Goal: Task Accomplishment & Management: Manage account settings

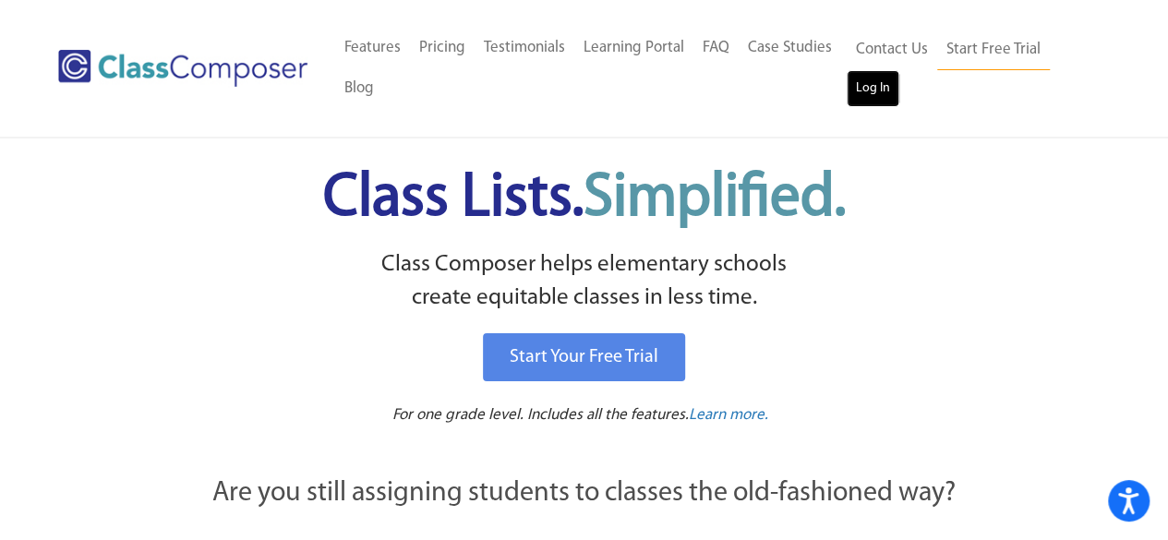
click at [872, 76] on link "Log In" at bounding box center [873, 88] width 53 height 37
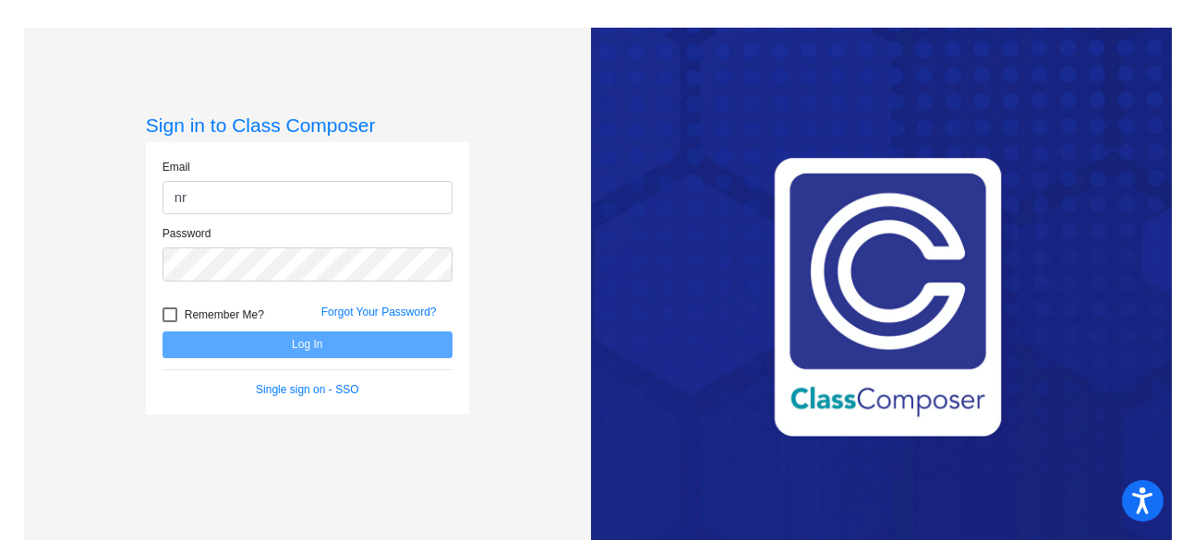
type input "n"
type input "[EMAIL_ADDRESS][DOMAIN_NAME]"
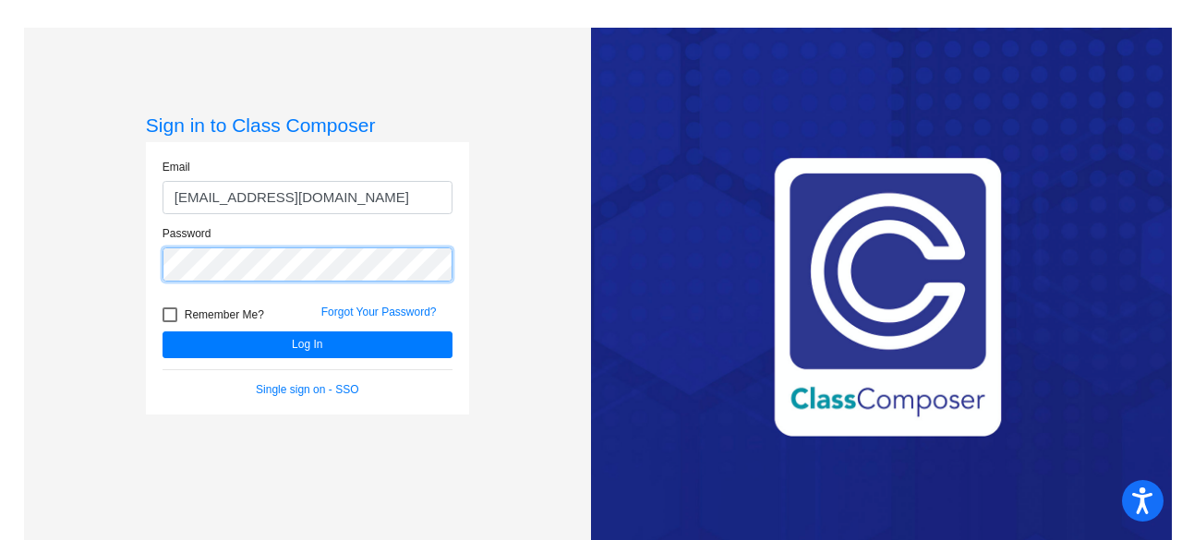
click at [163, 332] on button "Log In" at bounding box center [308, 345] width 290 height 27
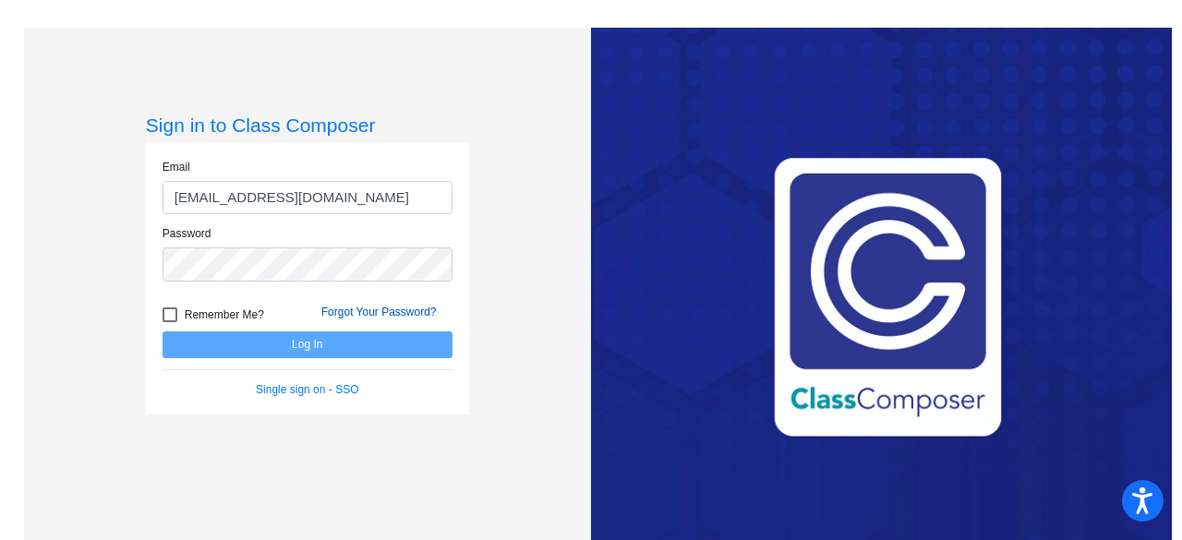
click at [344, 307] on link "Forgot Your Password?" at bounding box center [378, 312] width 115 height 13
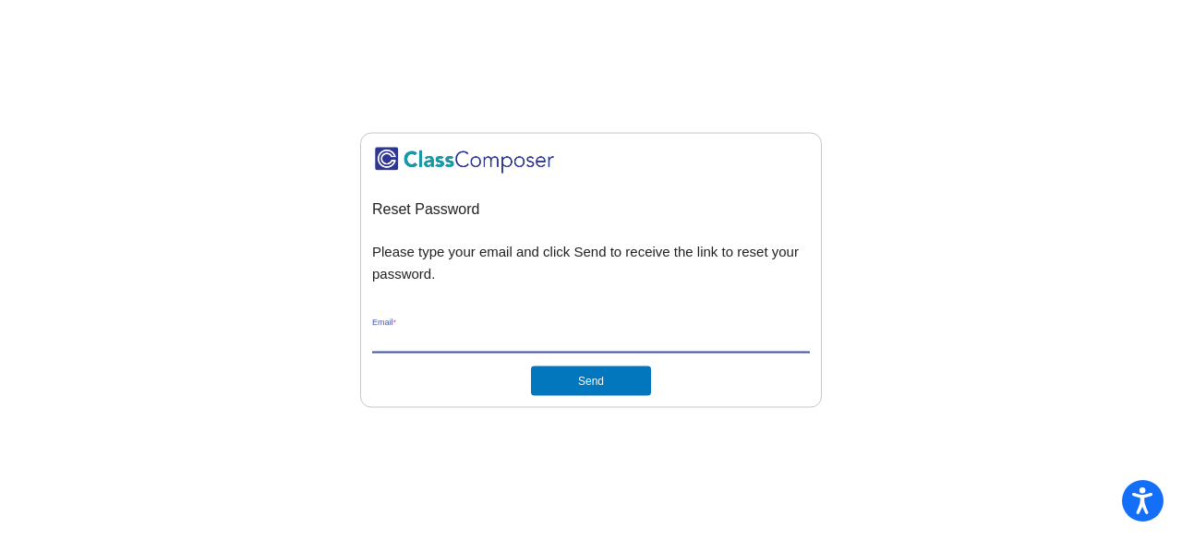
click at [410, 335] on input "Email *" at bounding box center [591, 340] width 438 height 17
type input "[EMAIL_ADDRESS][DOMAIN_NAME]"
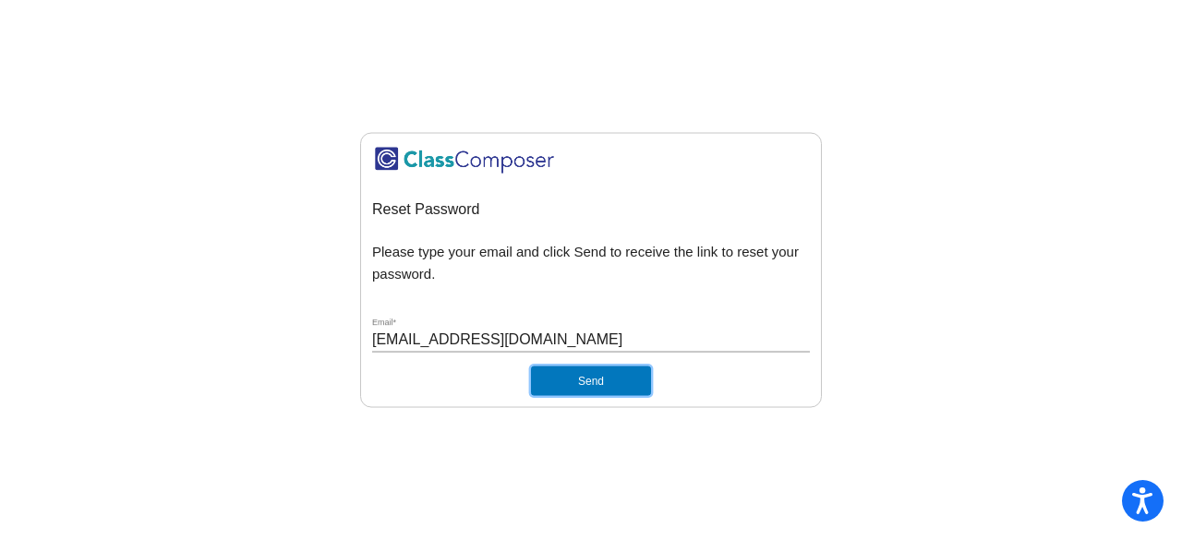
click at [558, 381] on button "Send" at bounding box center [591, 382] width 120 height 30
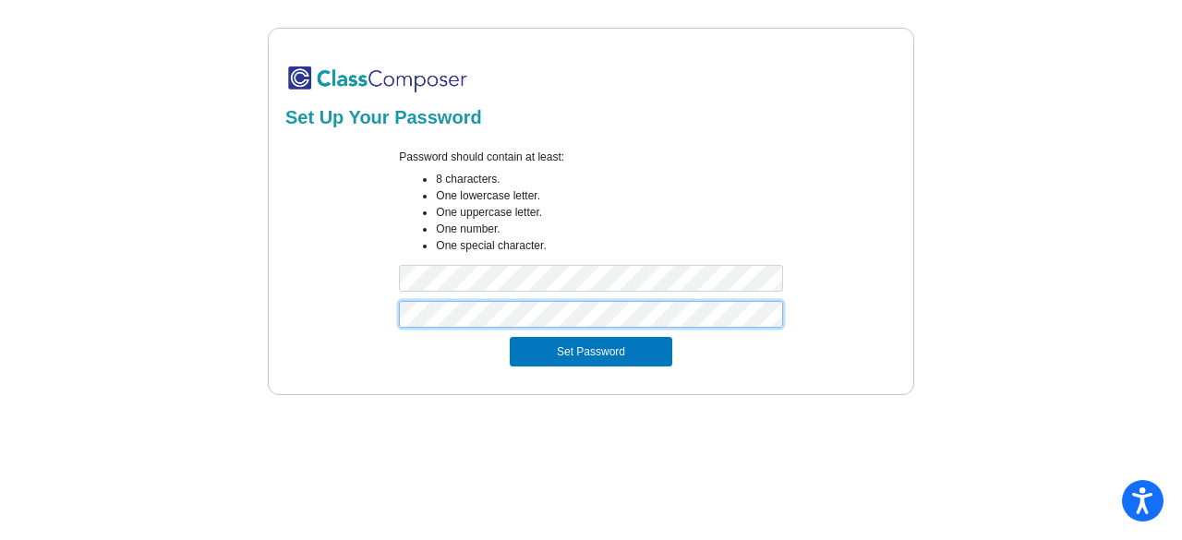
click at [510, 337] on button "Set Password" at bounding box center [591, 352] width 163 height 30
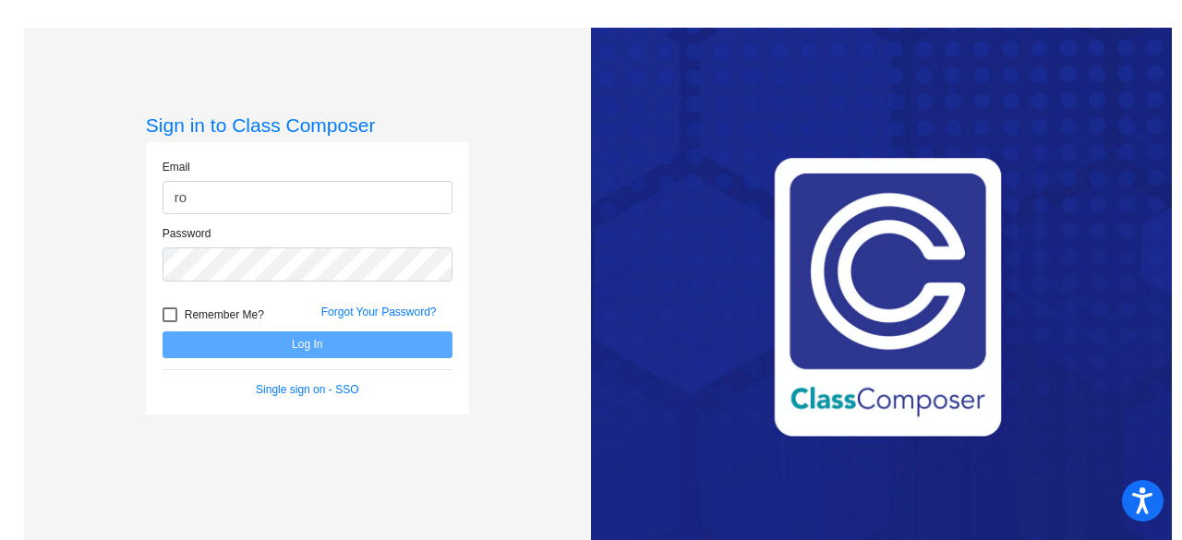
type input "[EMAIL_ADDRESS][DOMAIN_NAME]"
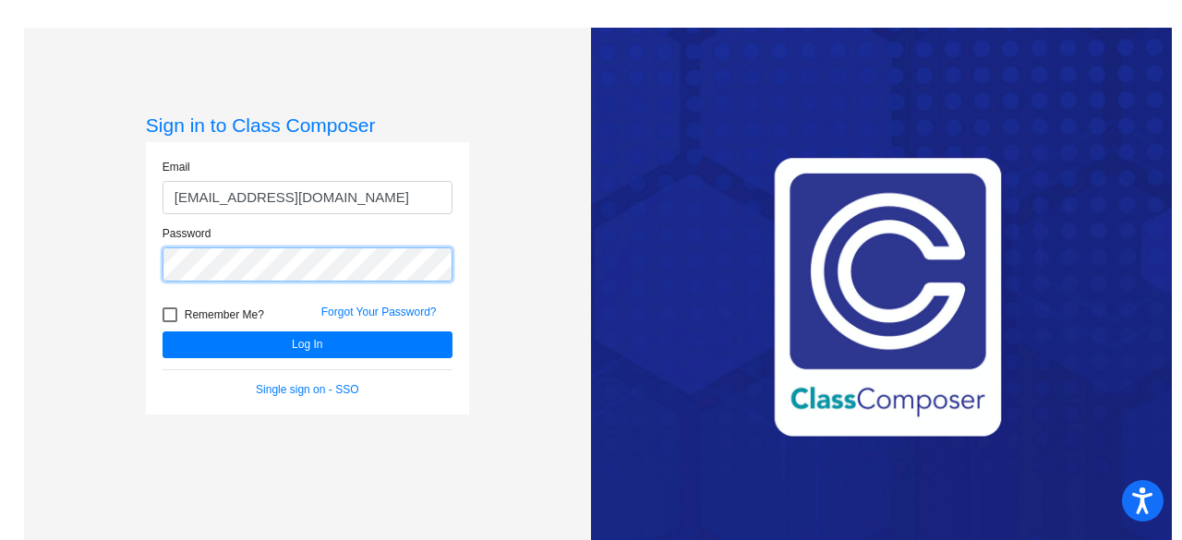
click at [163, 332] on button "Log In" at bounding box center [308, 345] width 290 height 27
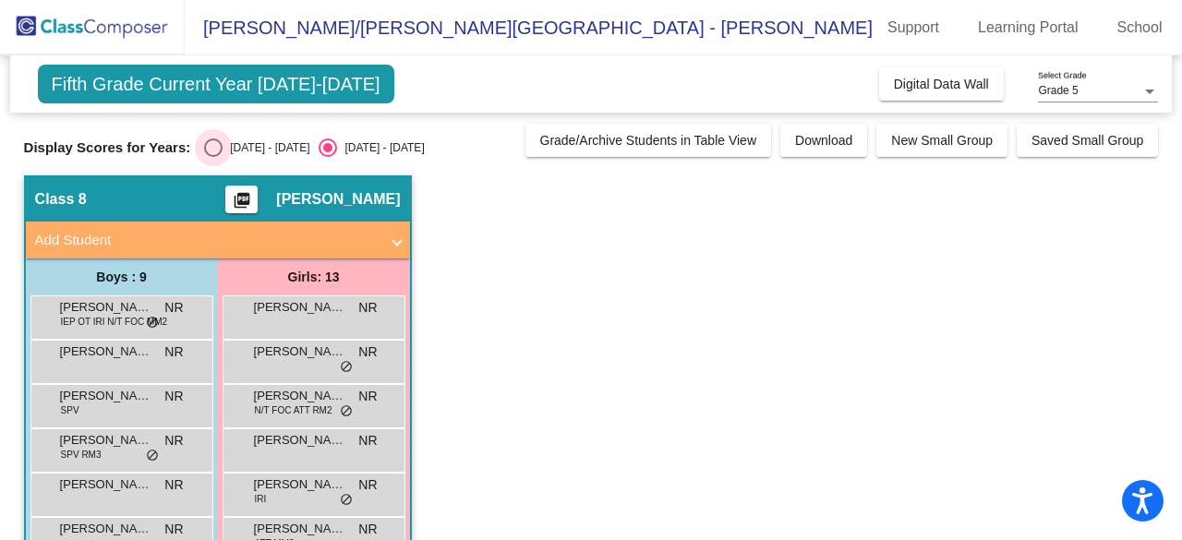
click at [223, 151] on div "[DATE] - [DATE]" at bounding box center [266, 147] width 87 height 17
click at [213, 157] on input "[DATE] - [DATE]" at bounding box center [212, 157] width 1 height 1
radio input "true"
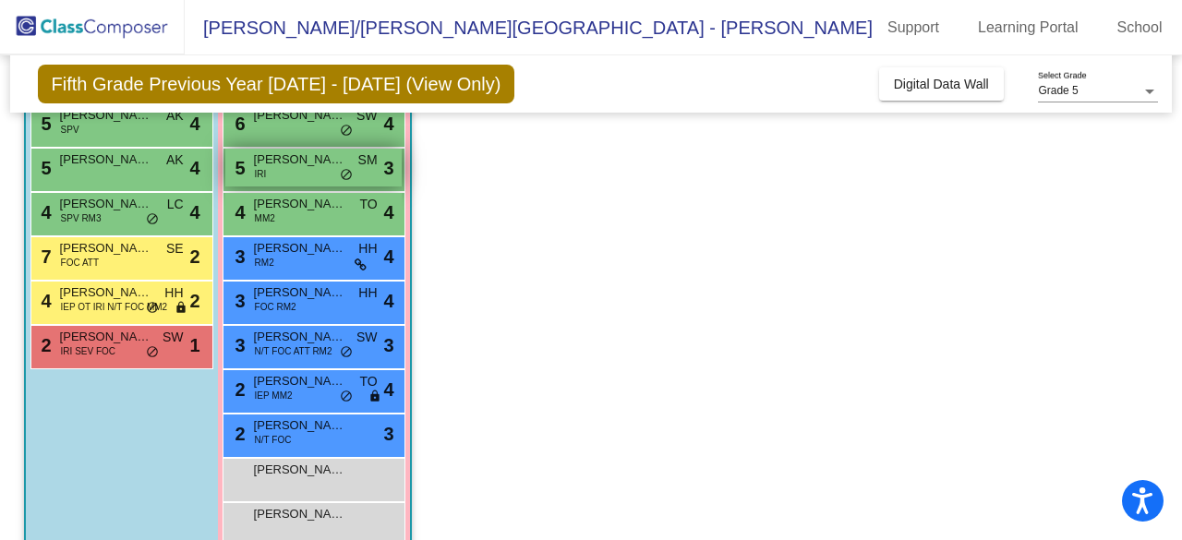
scroll to position [330, 0]
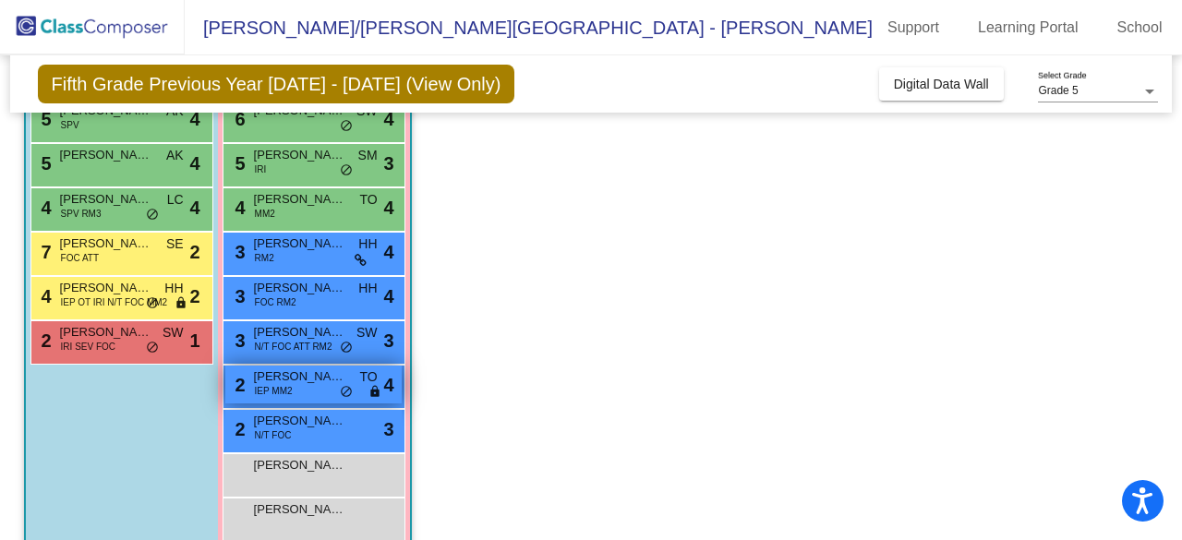
click at [298, 381] on span "[PERSON_NAME]" at bounding box center [300, 377] width 92 height 18
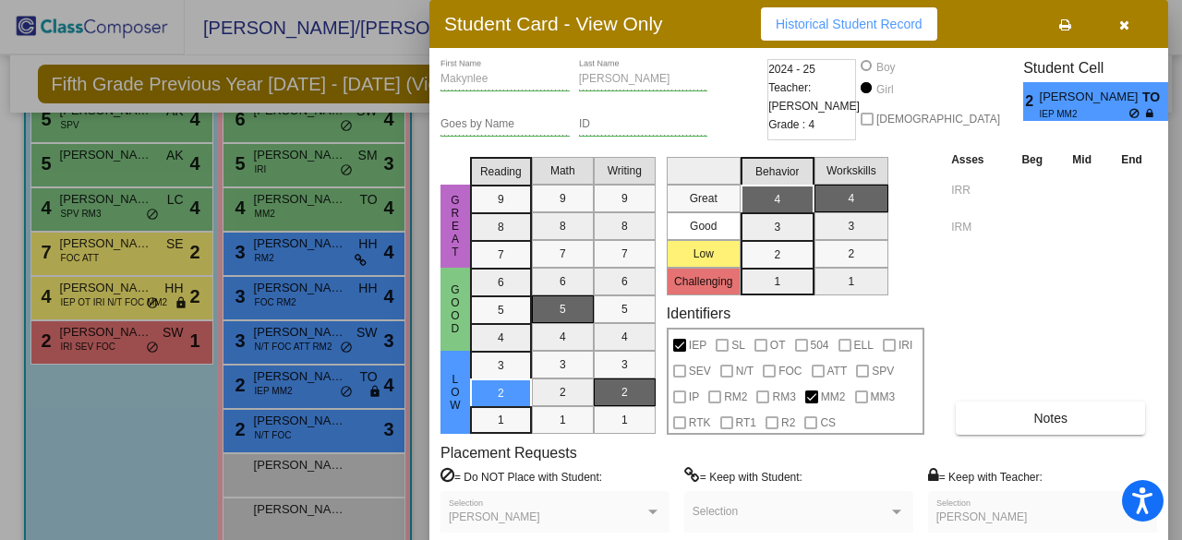
click at [1117, 34] on button "button" at bounding box center [1123, 23] width 59 height 33
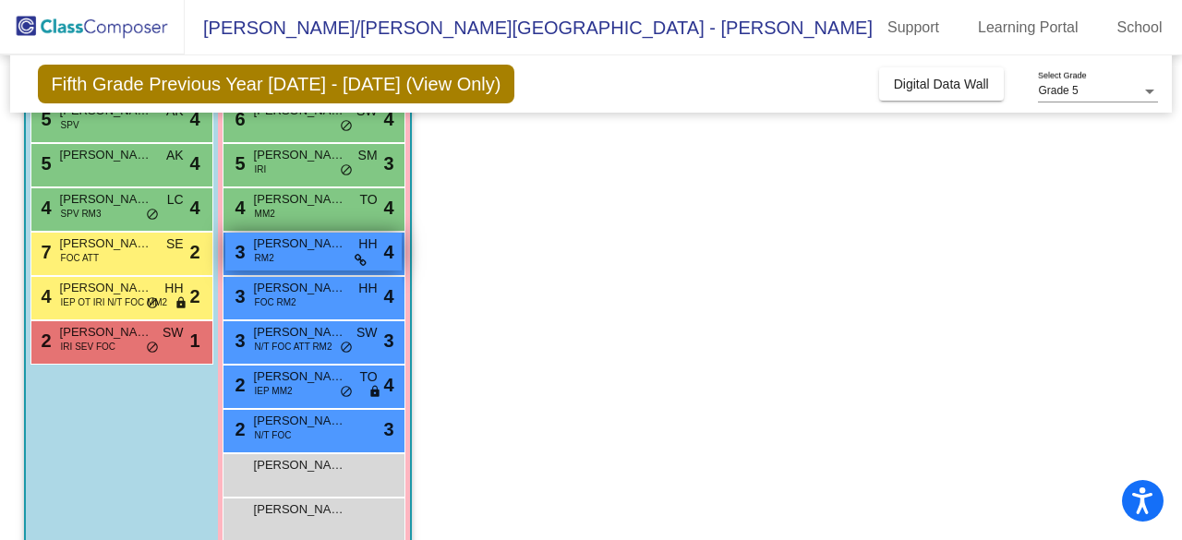
scroll to position [0, 0]
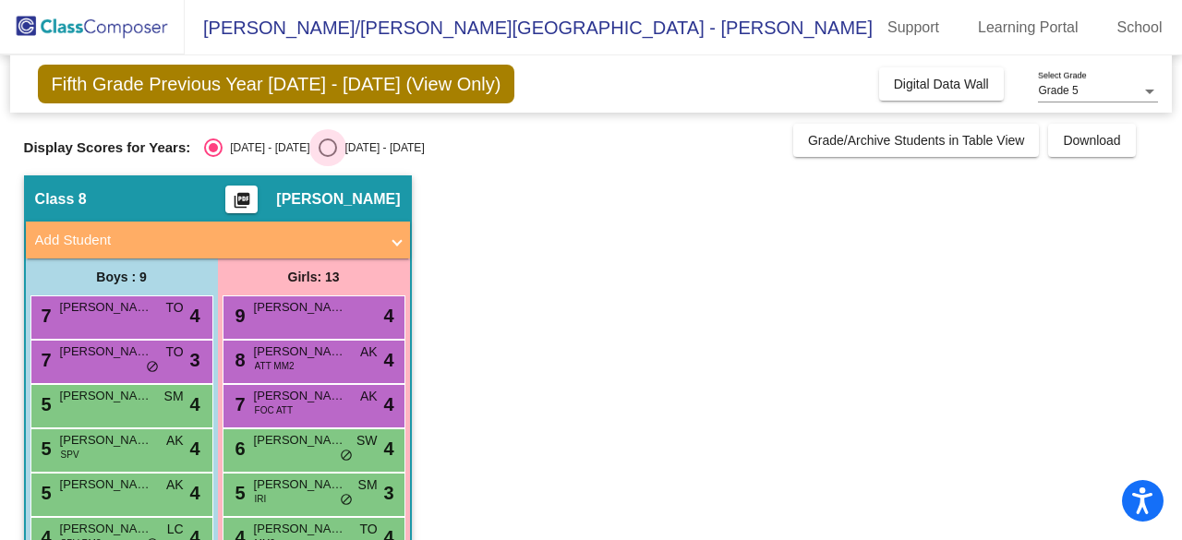
click at [337, 145] on div "[DATE] - [DATE]" at bounding box center [380, 147] width 87 height 17
click at [327, 157] on input "[DATE] - [DATE]" at bounding box center [327, 157] width 1 height 1
radio input "true"
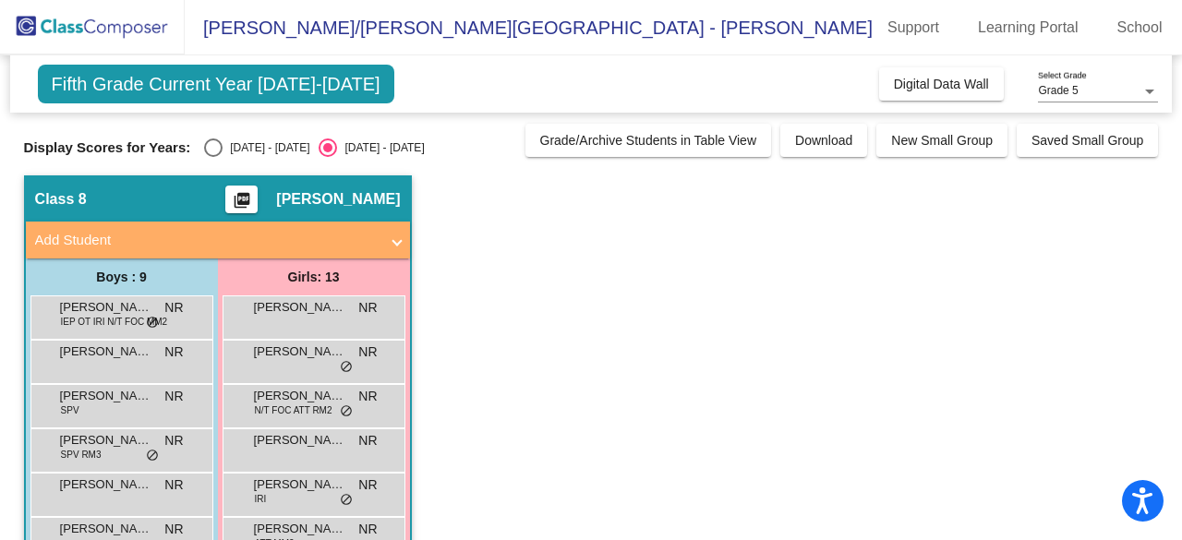
click at [127, 30] on img at bounding box center [92, 27] width 185 height 54
click at [235, 78] on span "Fifth Grade Current Year [DATE]-[DATE]" at bounding box center [216, 84] width 356 height 39
click at [894, 88] on span "Digital Data Wall" at bounding box center [941, 84] width 95 height 15
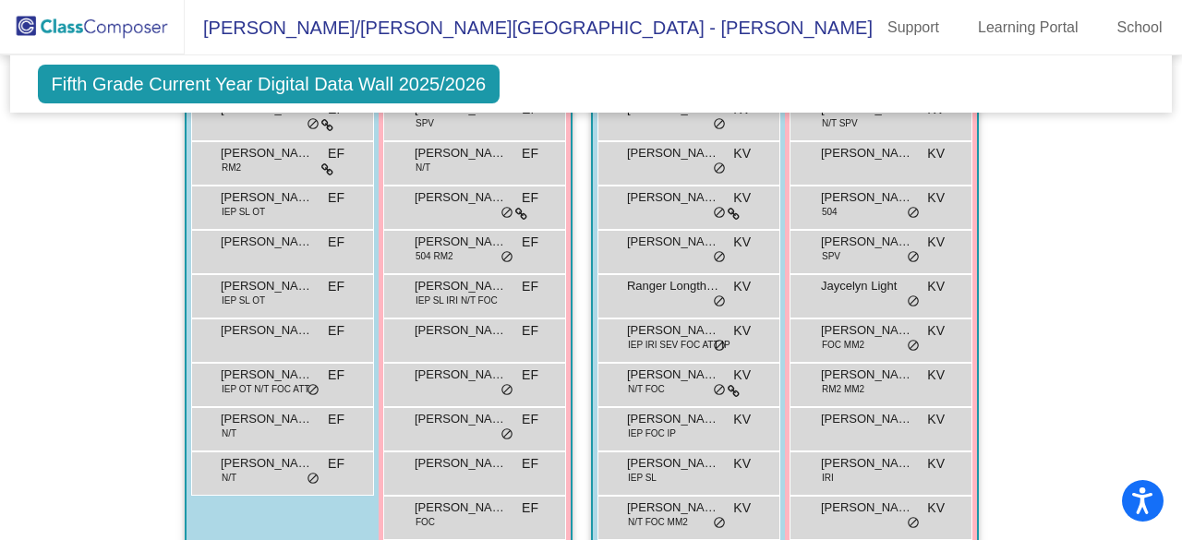
scroll to position [2027, 0]
click at [192, 409] on div "[PERSON_NAME] N/T EF lock do_not_disturb_alt" at bounding box center [280, 428] width 176 height 38
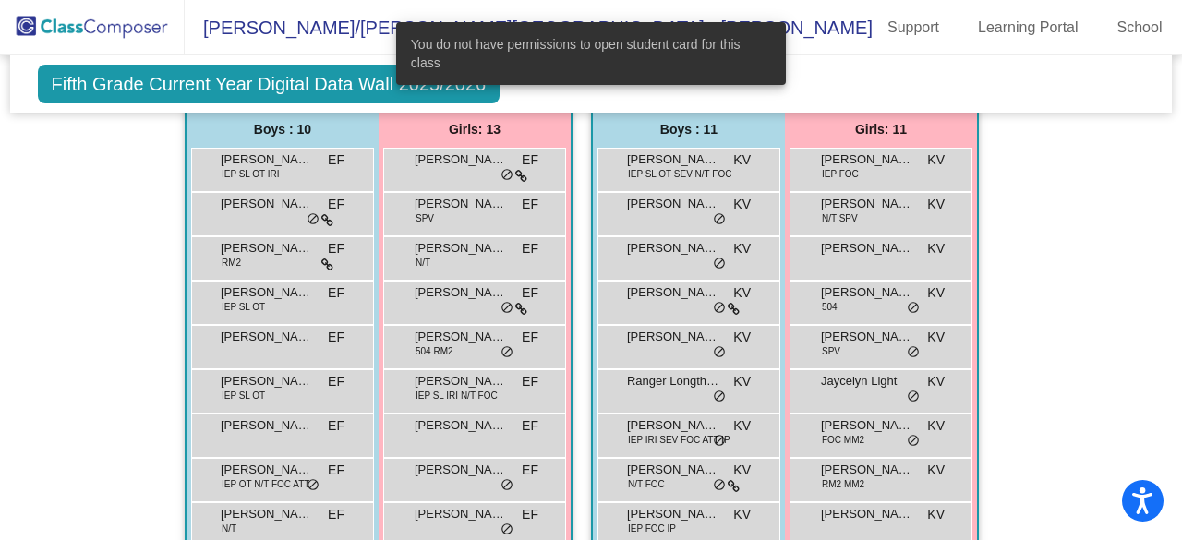
scroll to position [1913, 0]
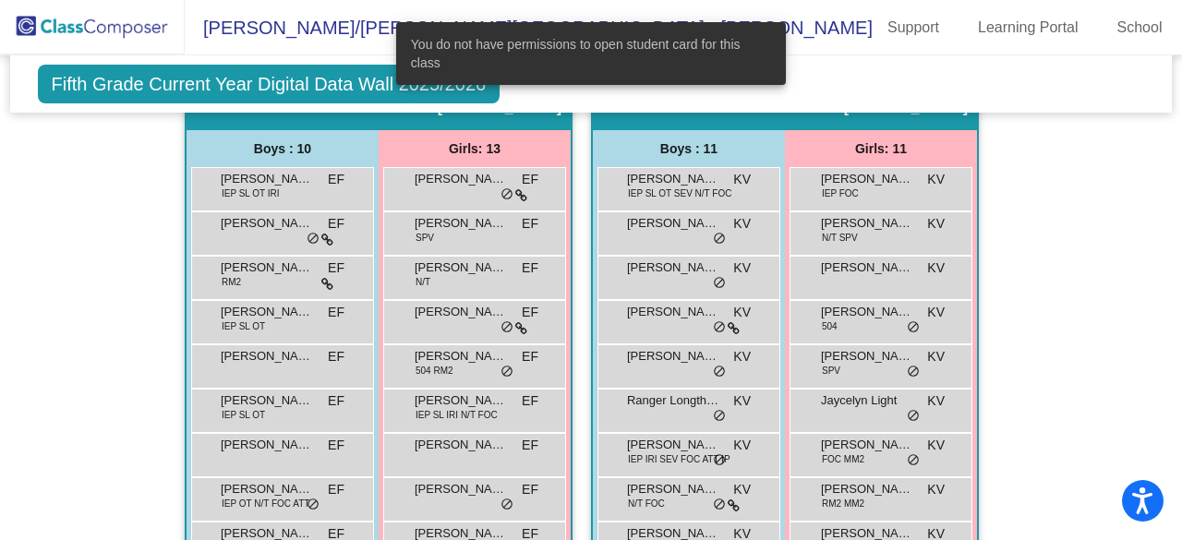
click at [66, 344] on div "Hallway - Hallway Class picture_as_pdf Add Student First Name Last Name Student…" at bounding box center [591, 125] width 1135 height 2748
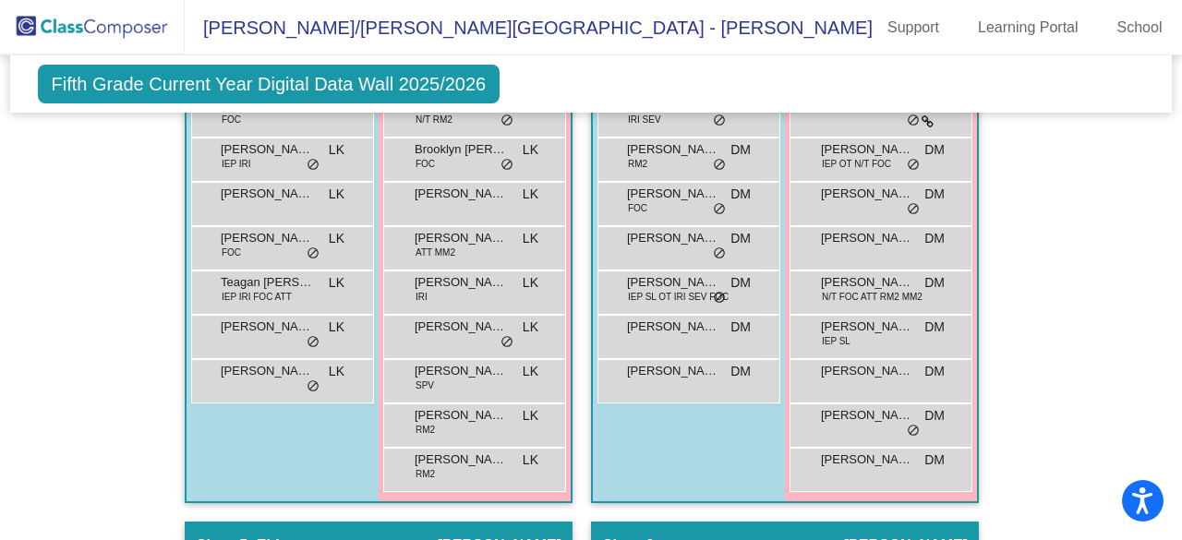
scroll to position [1477, 0]
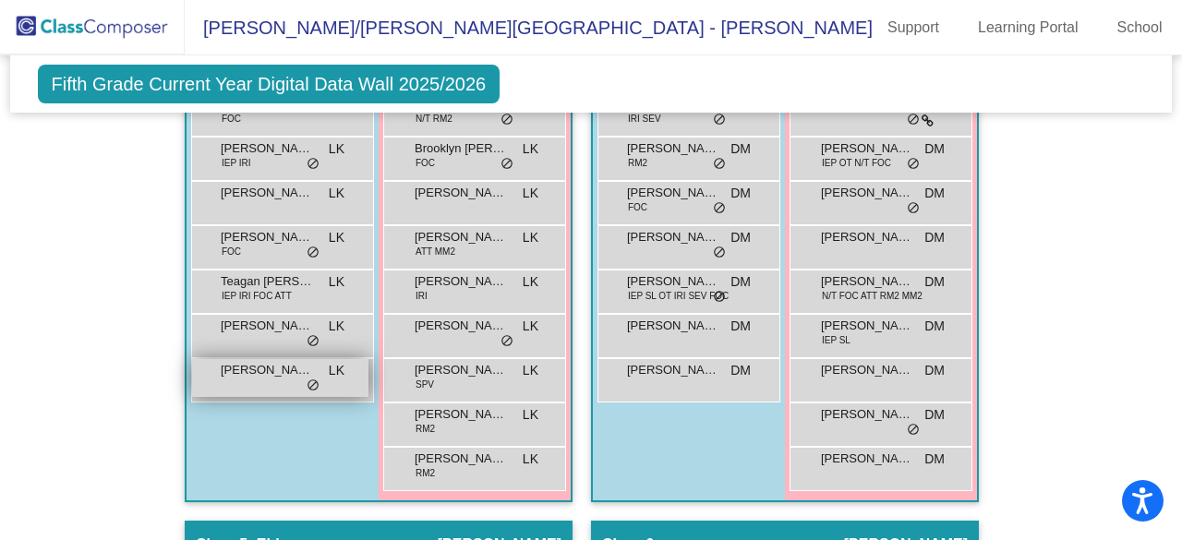
click at [222, 364] on span "[PERSON_NAME]" at bounding box center [267, 370] width 92 height 18
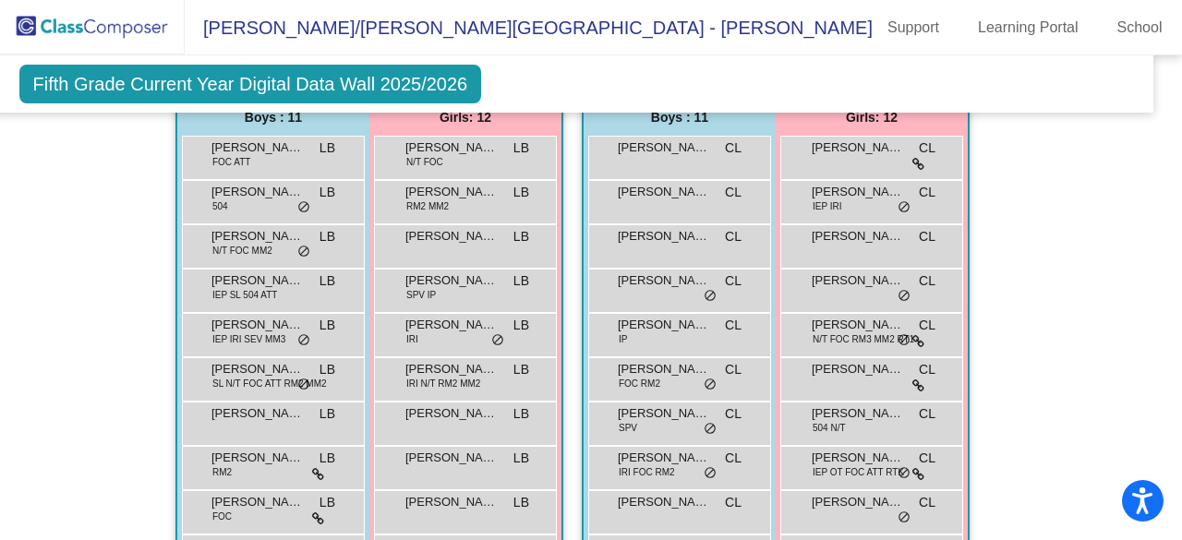
scroll to position [0, 18]
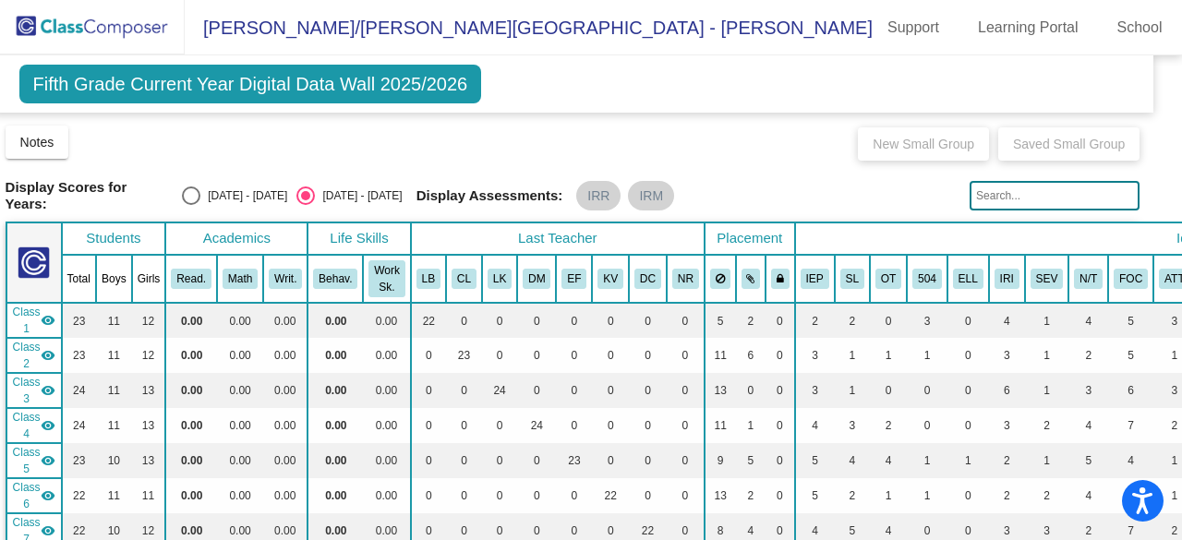
click at [161, 78] on span "Fifth Grade Current Year Digital Data Wall 2025/2026" at bounding box center [250, 84] width 463 height 39
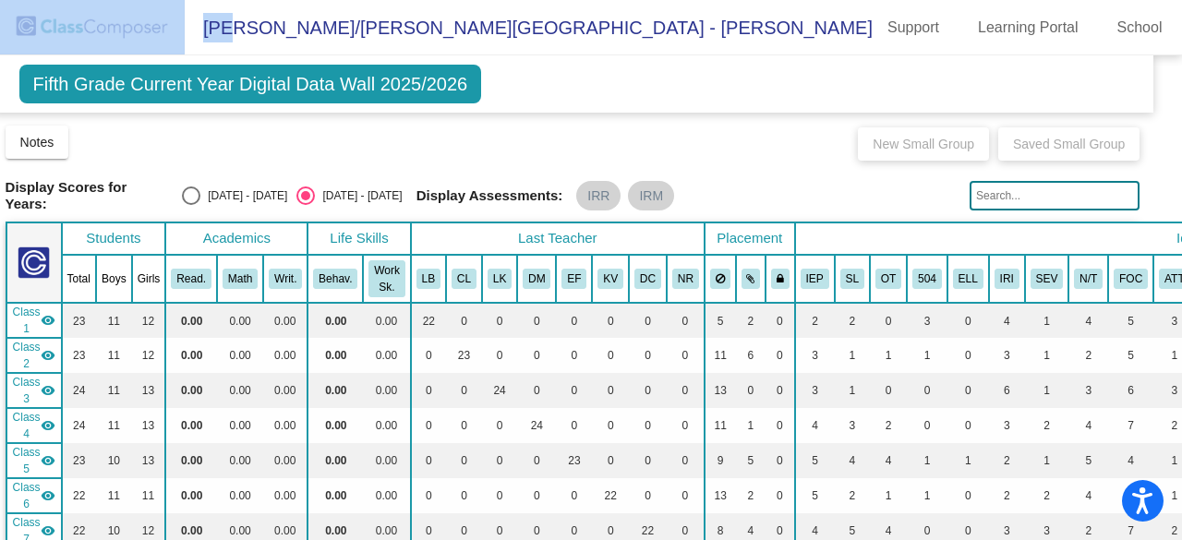
drag, startPoint x: 228, startPoint y: 23, endPoint x: 127, endPoint y: 26, distance: 100.7
click at [127, 26] on mat-toolbar "[PERSON_NAME]/[PERSON_NAME][GEOGRAPHIC_DATA] - [PERSON_NAME] Support Learning P…" at bounding box center [591, 27] width 1182 height 55
click at [127, 26] on img at bounding box center [92, 27] width 185 height 54
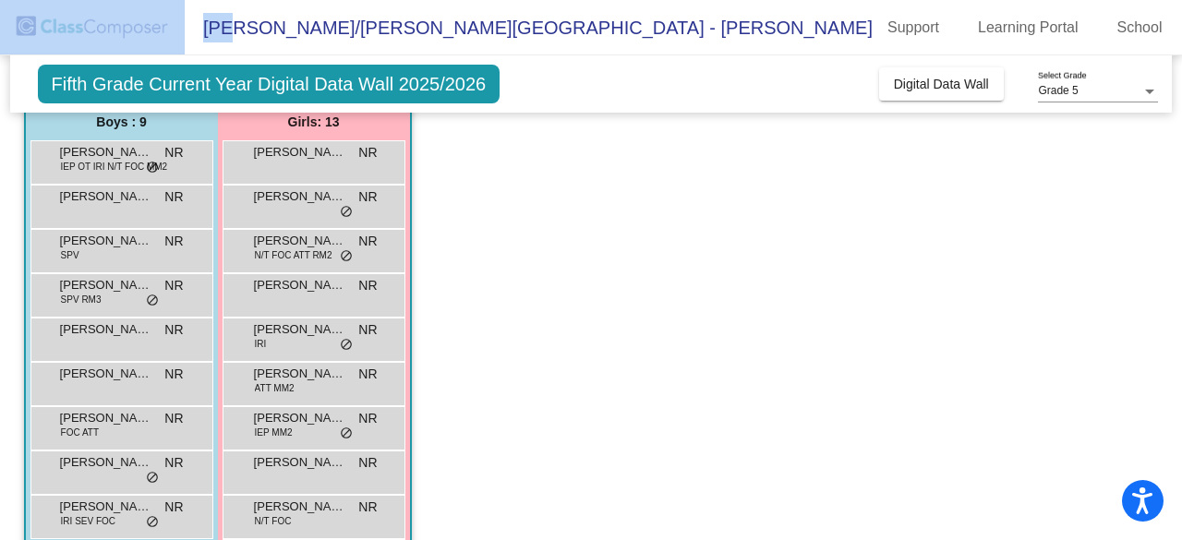
scroll to position [0, 0]
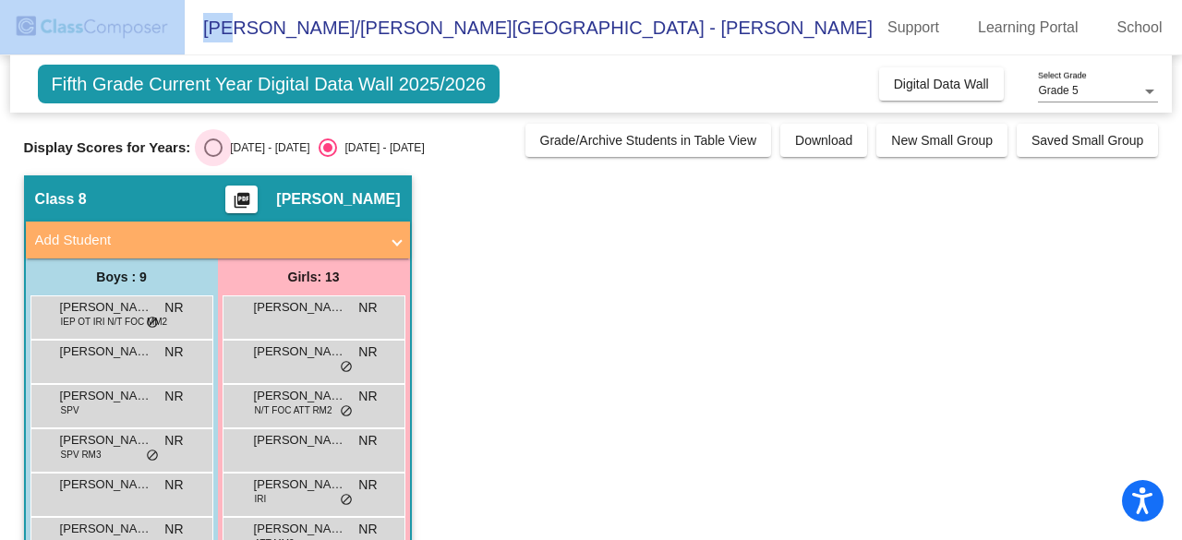
click at [241, 146] on div "[DATE] - [DATE]" at bounding box center [266, 147] width 87 height 17
click at [213, 157] on input "[DATE] - [DATE]" at bounding box center [212, 157] width 1 height 1
radio input "true"
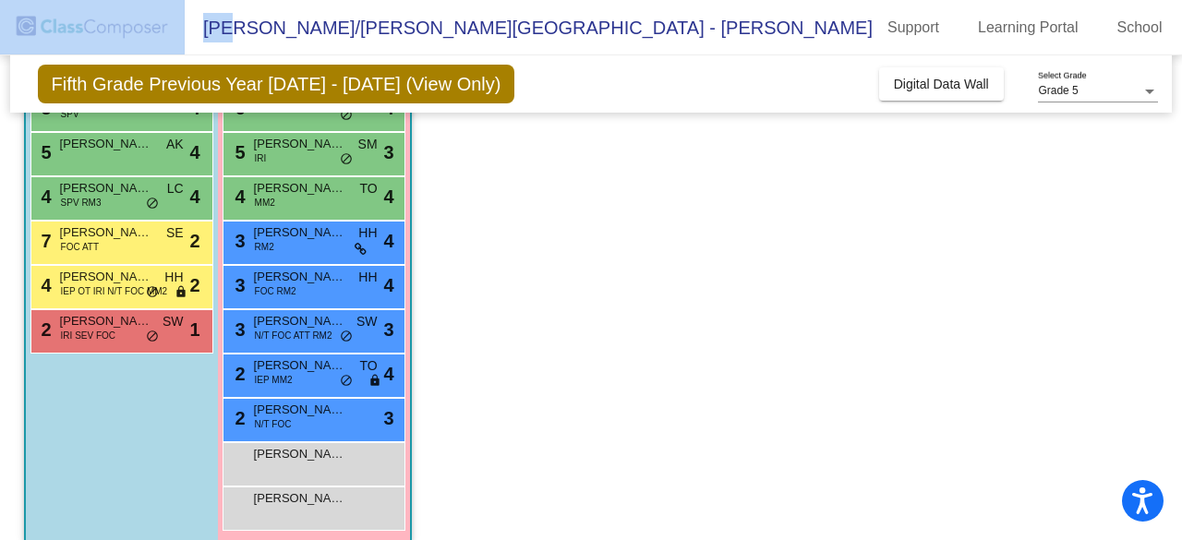
scroll to position [343, 0]
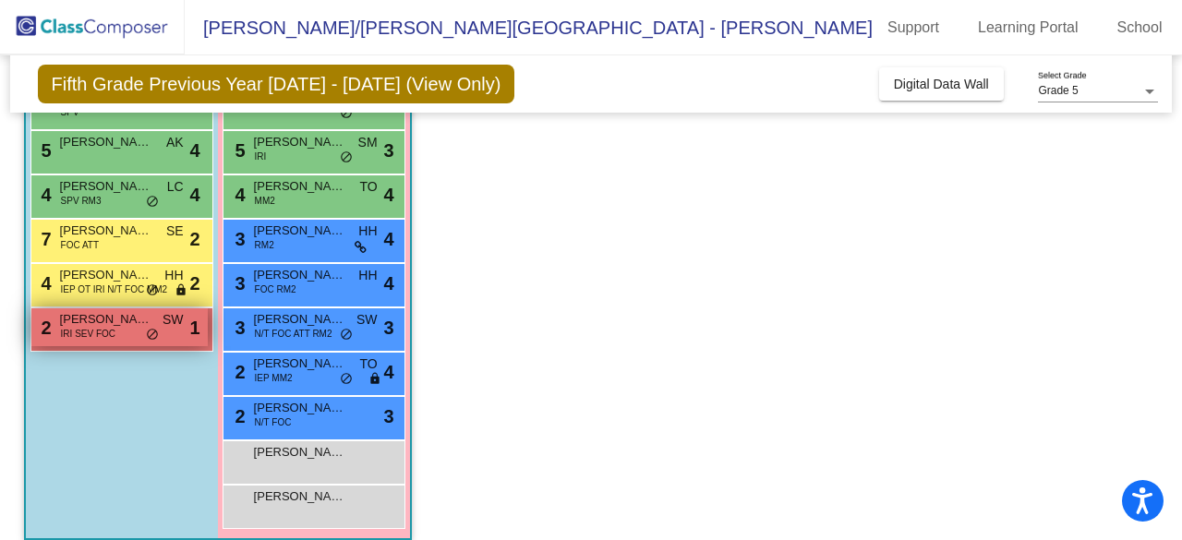
click at [74, 324] on span "[PERSON_NAME]" at bounding box center [106, 319] width 92 height 18
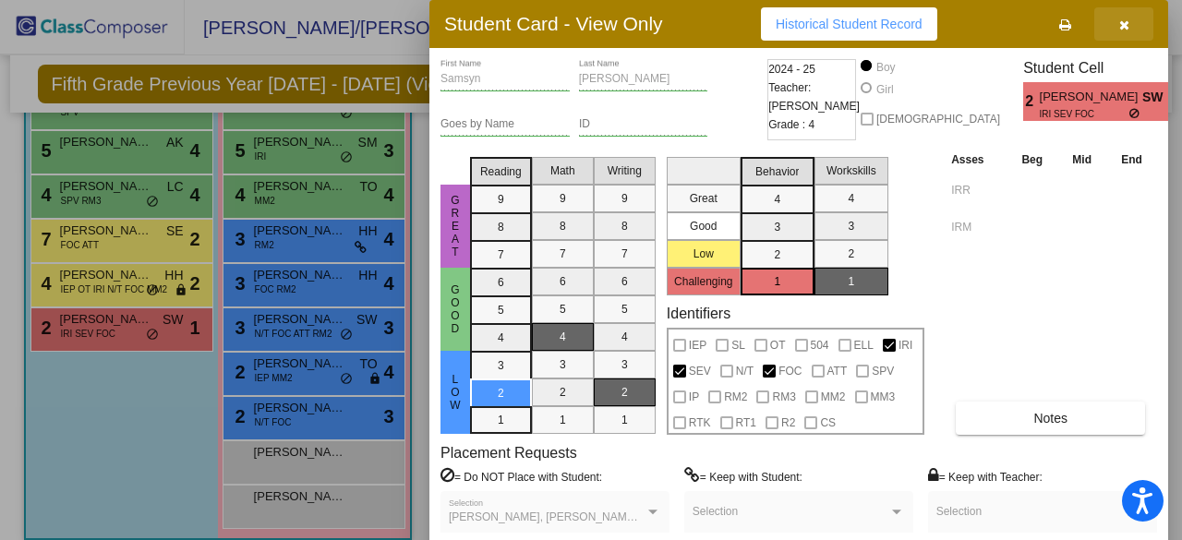
click at [1124, 26] on icon "button" at bounding box center [1124, 24] width 10 height 13
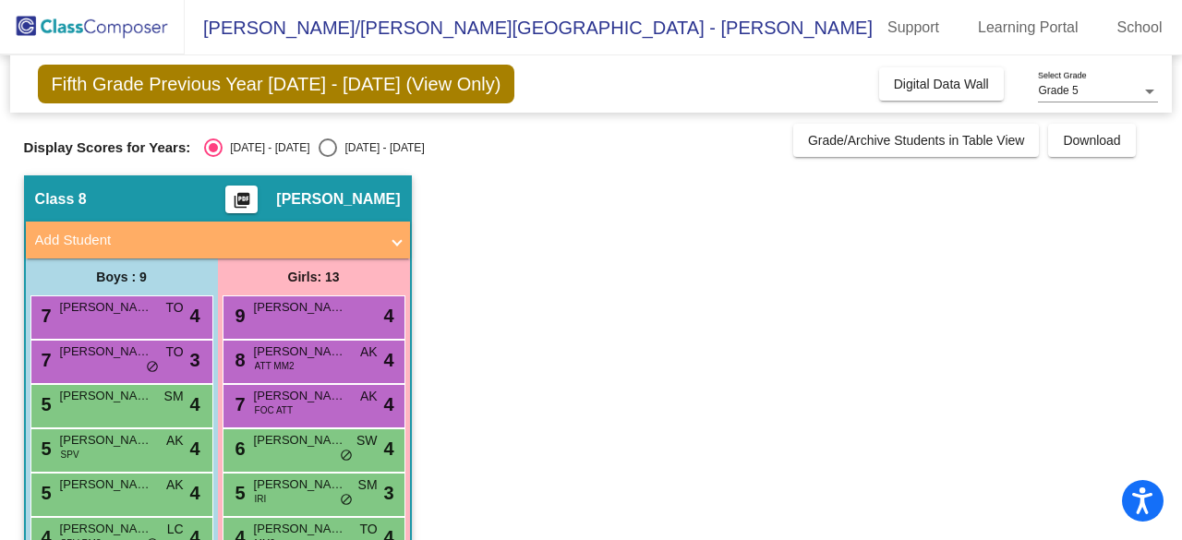
scroll to position [360, 0]
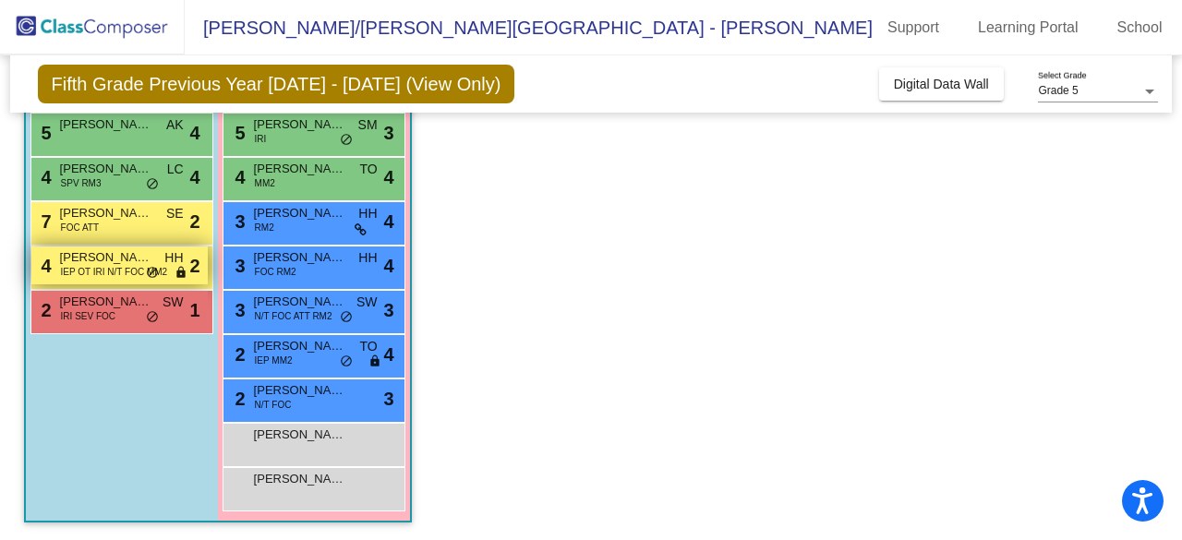
click at [82, 271] on span "IEP OT IRI N/T FOC MM2" at bounding box center [114, 272] width 107 height 14
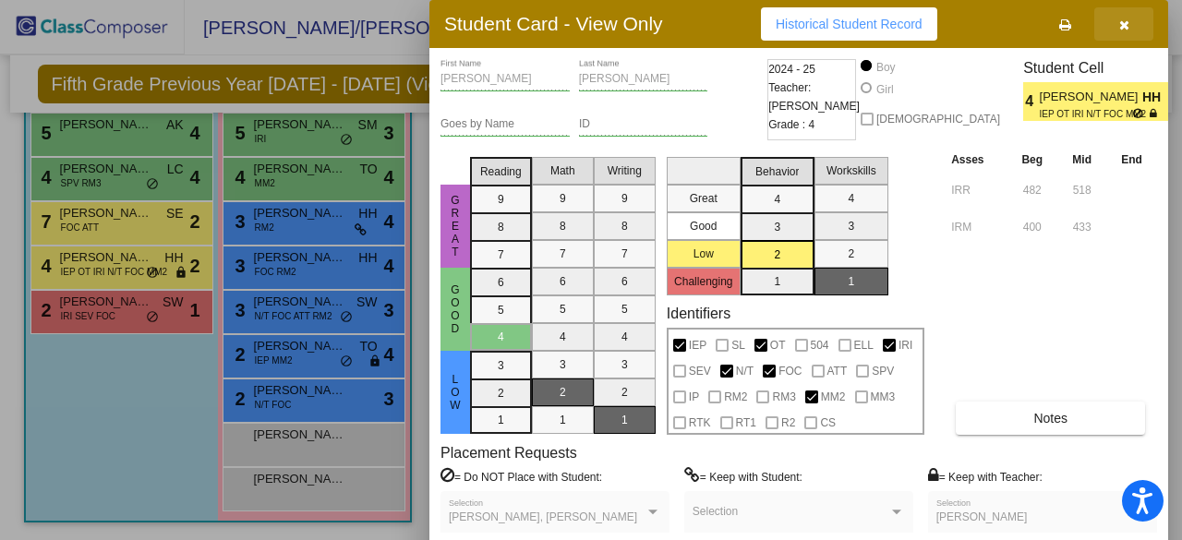
click at [1131, 18] on button "button" at bounding box center [1123, 23] width 59 height 33
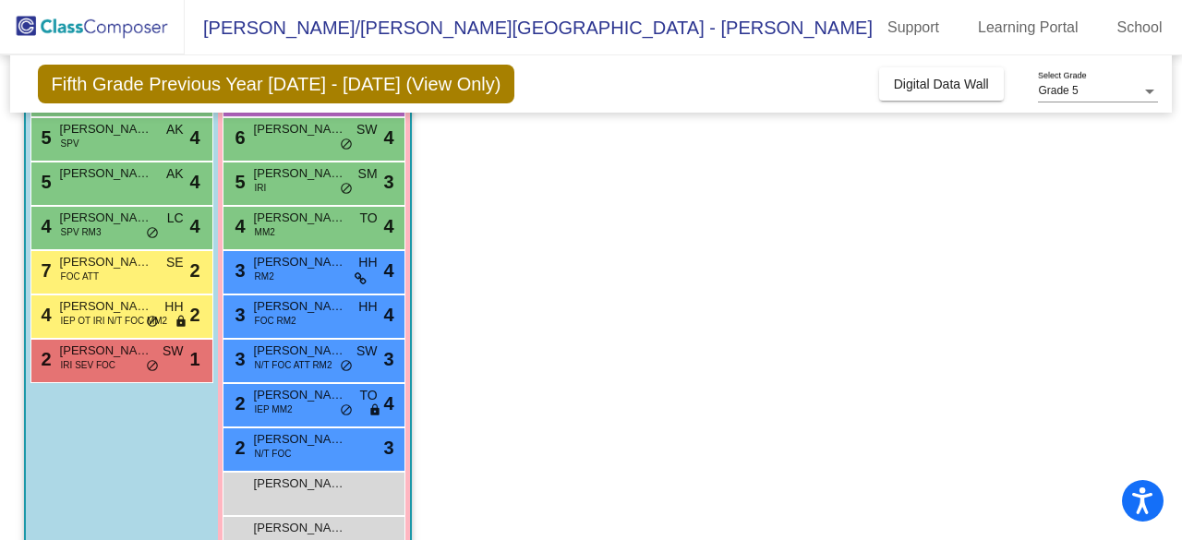
scroll to position [312, 0]
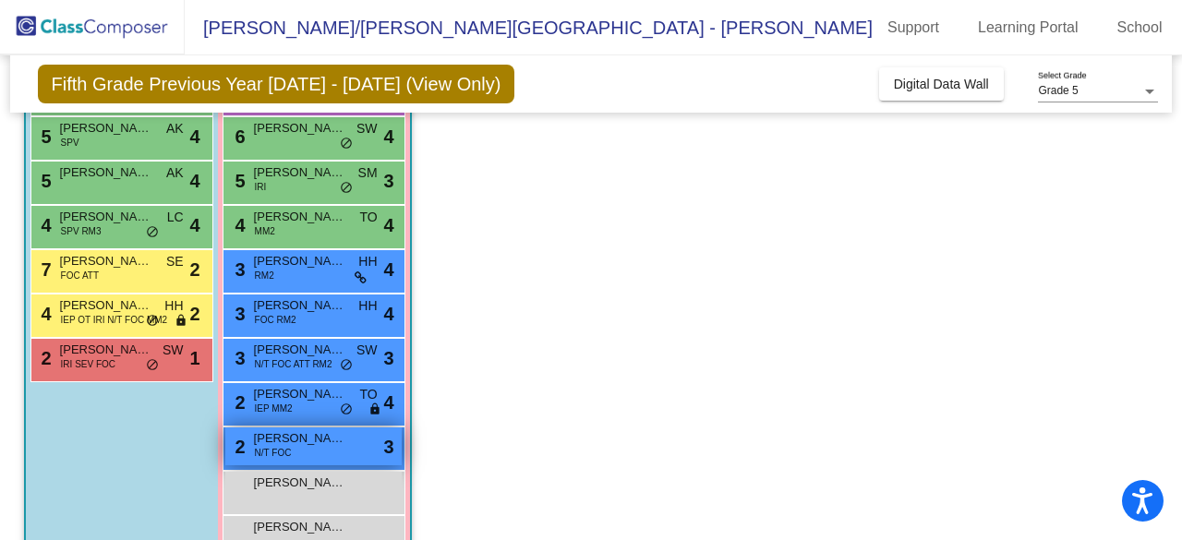
click at [283, 447] on span "N/T FOC" at bounding box center [273, 453] width 37 height 14
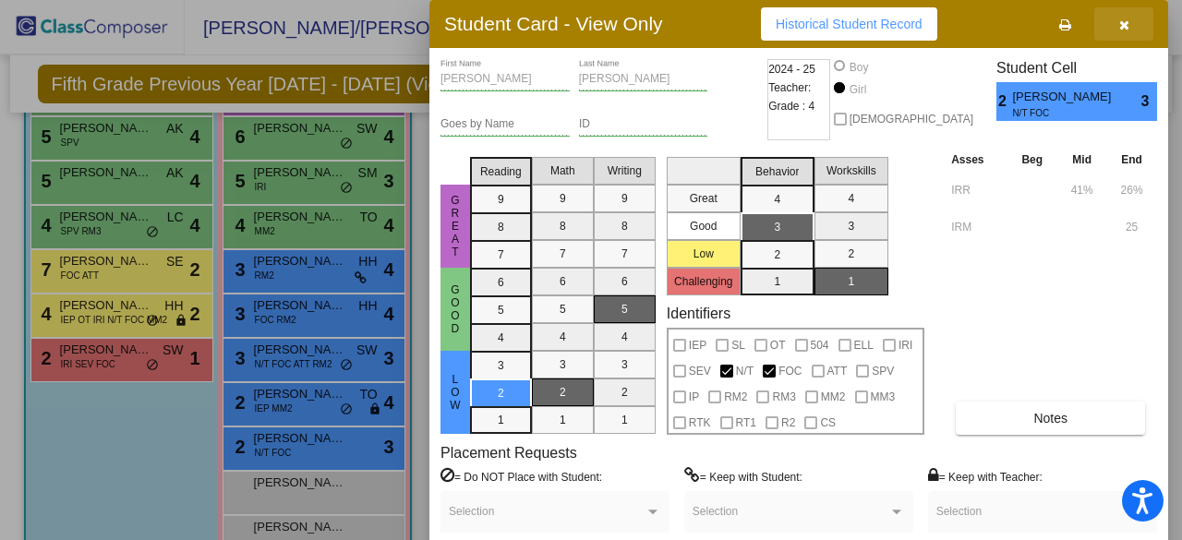
click at [1128, 19] on icon "button" at bounding box center [1124, 24] width 10 height 13
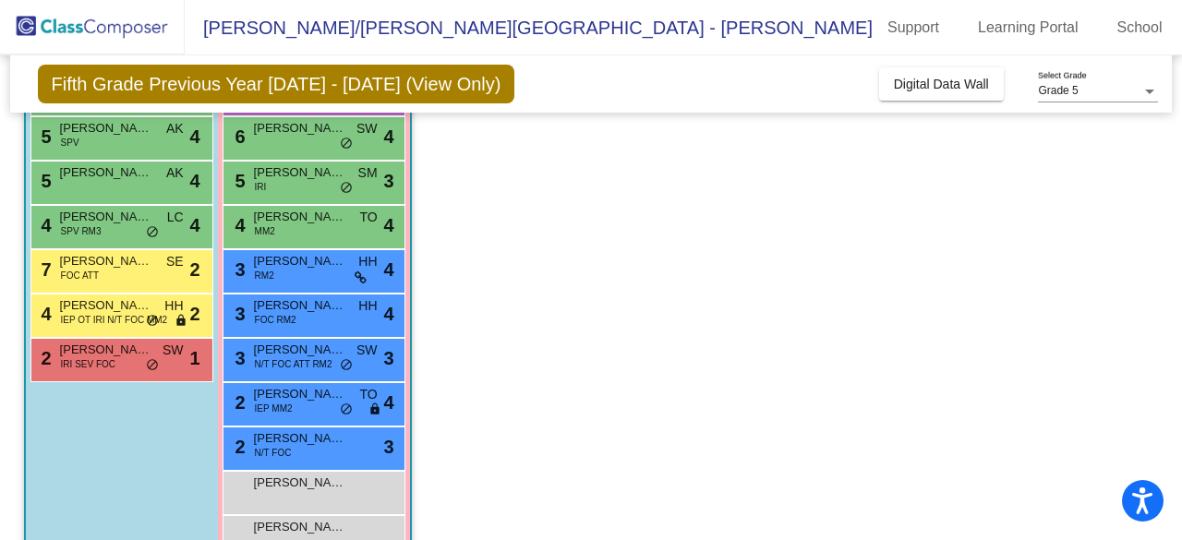
scroll to position [0, 0]
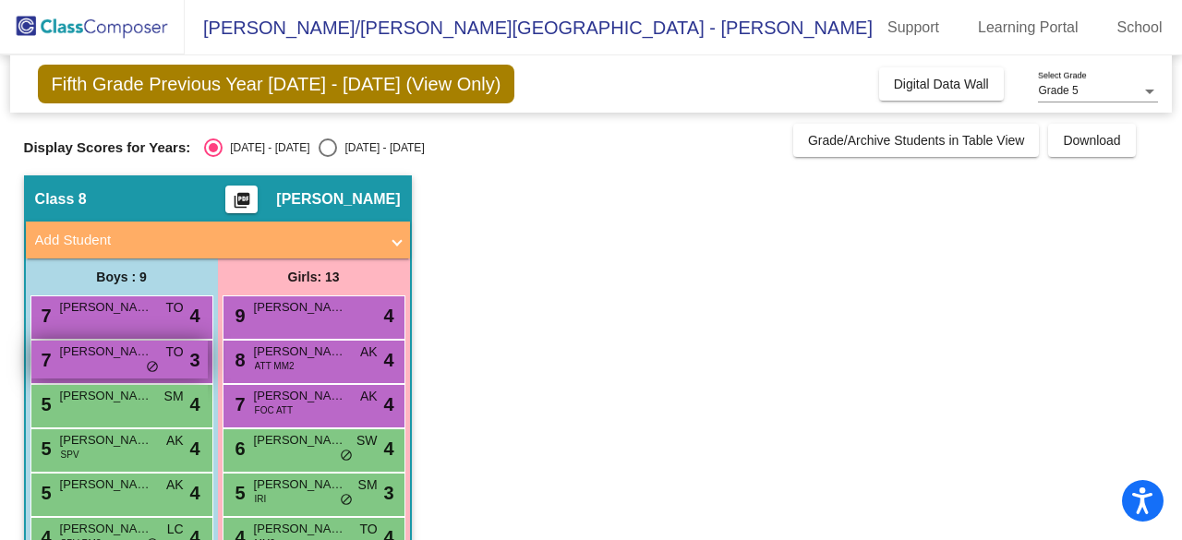
click at [147, 350] on span "[PERSON_NAME] [PERSON_NAME]" at bounding box center [106, 352] width 92 height 18
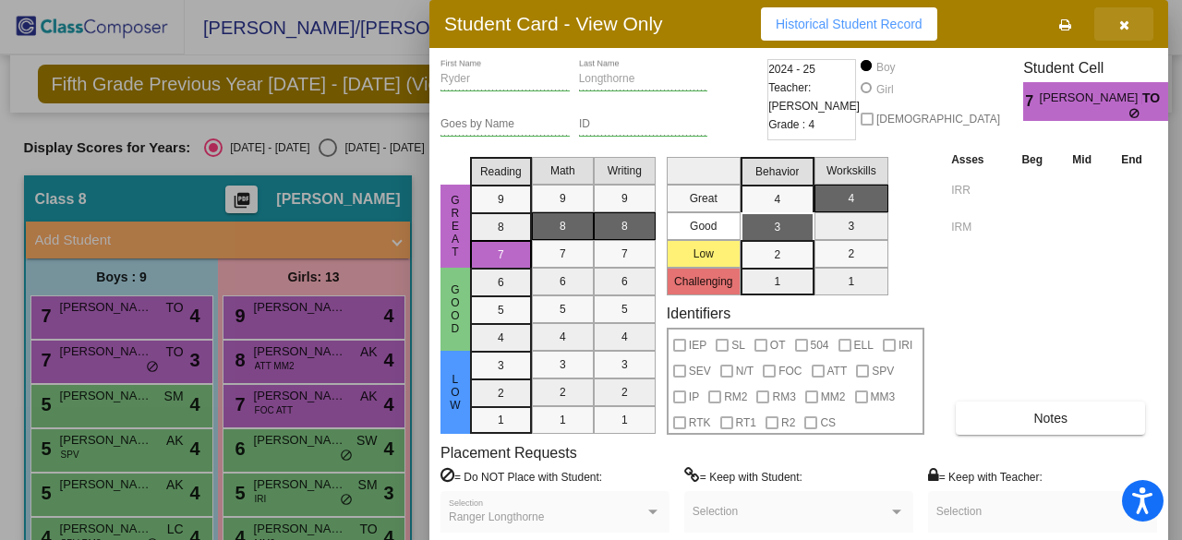
click at [1121, 25] on icon "button" at bounding box center [1124, 24] width 10 height 13
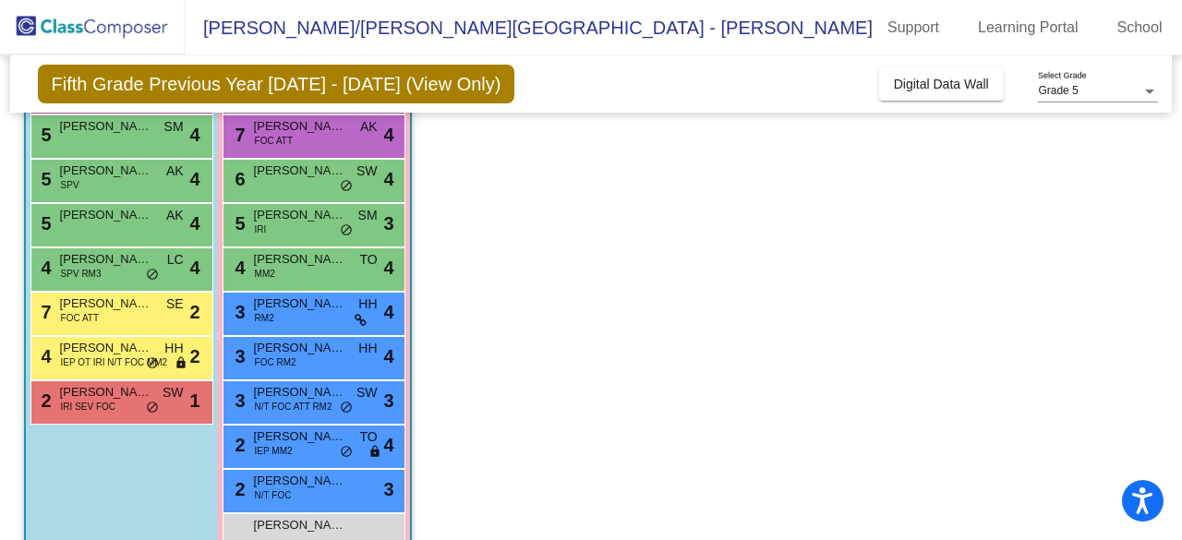
scroll to position [271, 0]
click at [332, 263] on span "[PERSON_NAME]" at bounding box center [300, 258] width 92 height 18
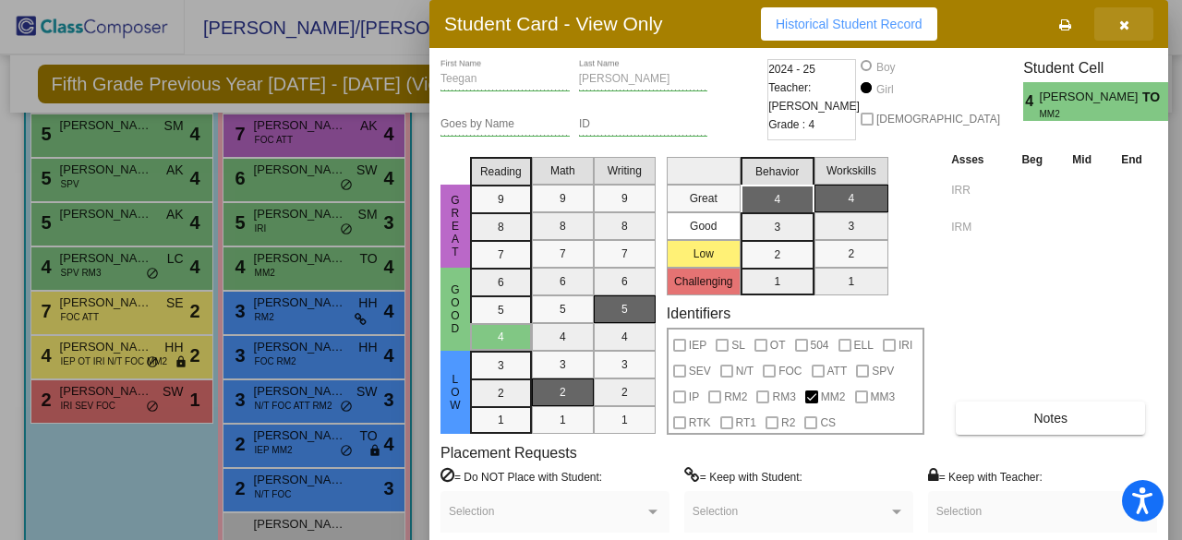
click at [1114, 27] on button "button" at bounding box center [1123, 23] width 59 height 33
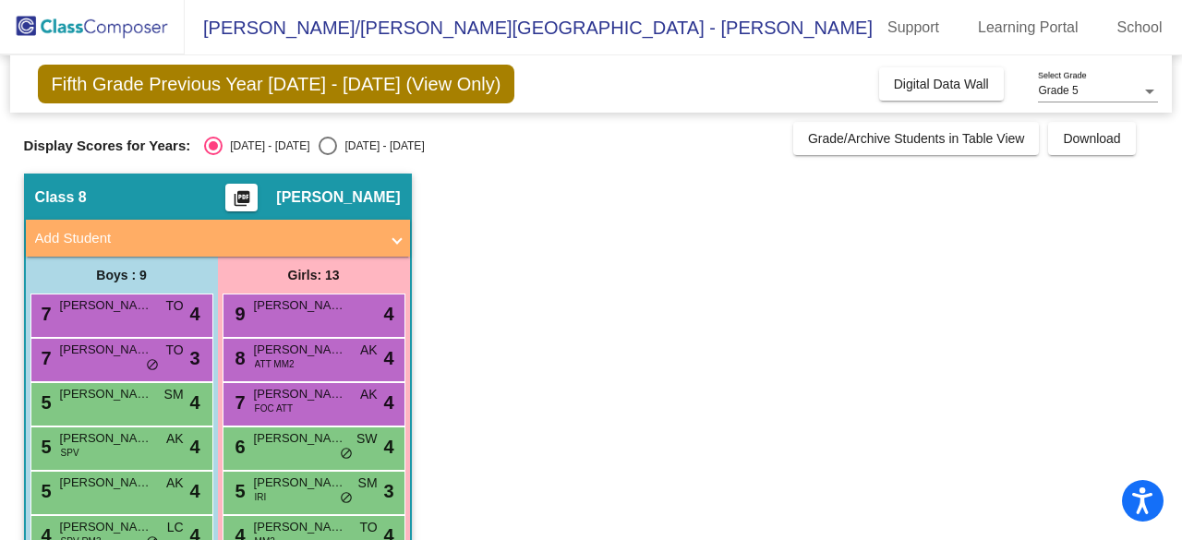
scroll to position [1, 0]
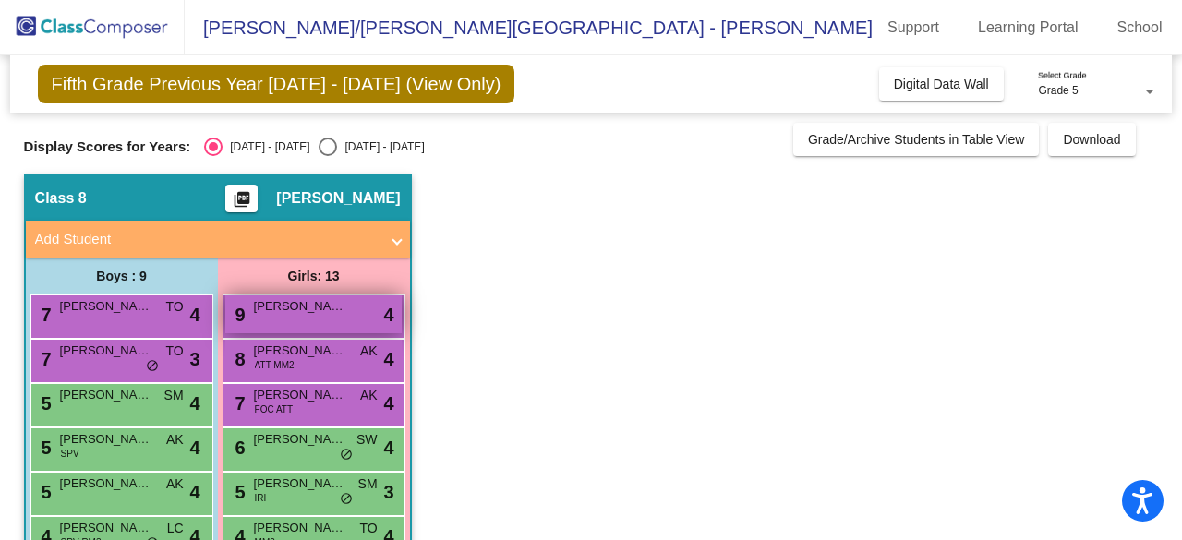
click at [331, 320] on div "9 [PERSON_NAME] lock do_not_disturb_alt 4" at bounding box center [313, 315] width 176 height 38
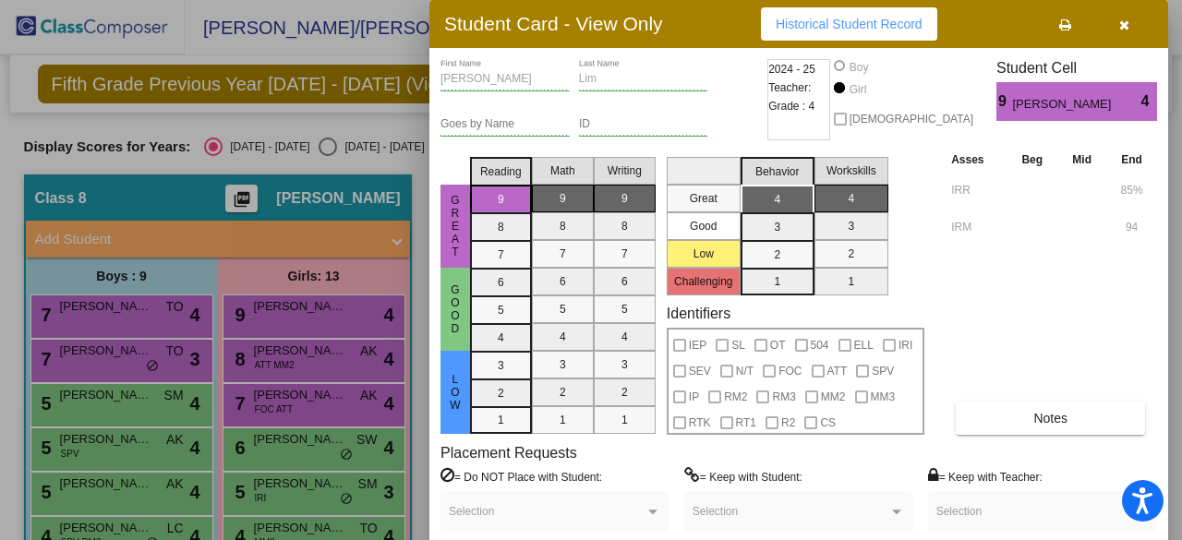
click at [1119, 17] on span "button" at bounding box center [1124, 24] width 10 height 15
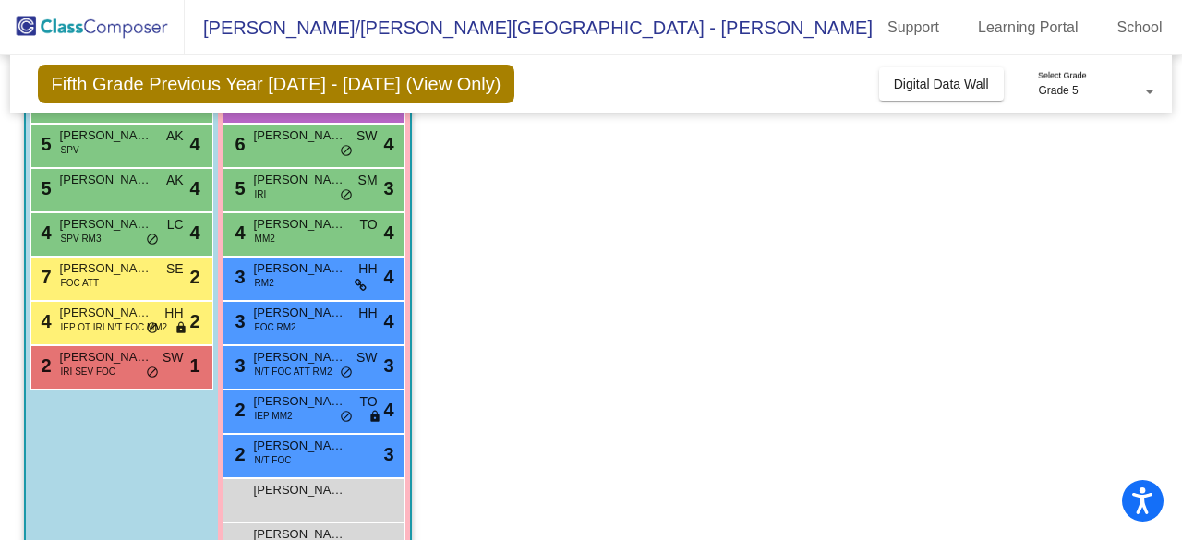
scroll to position [309, 0]
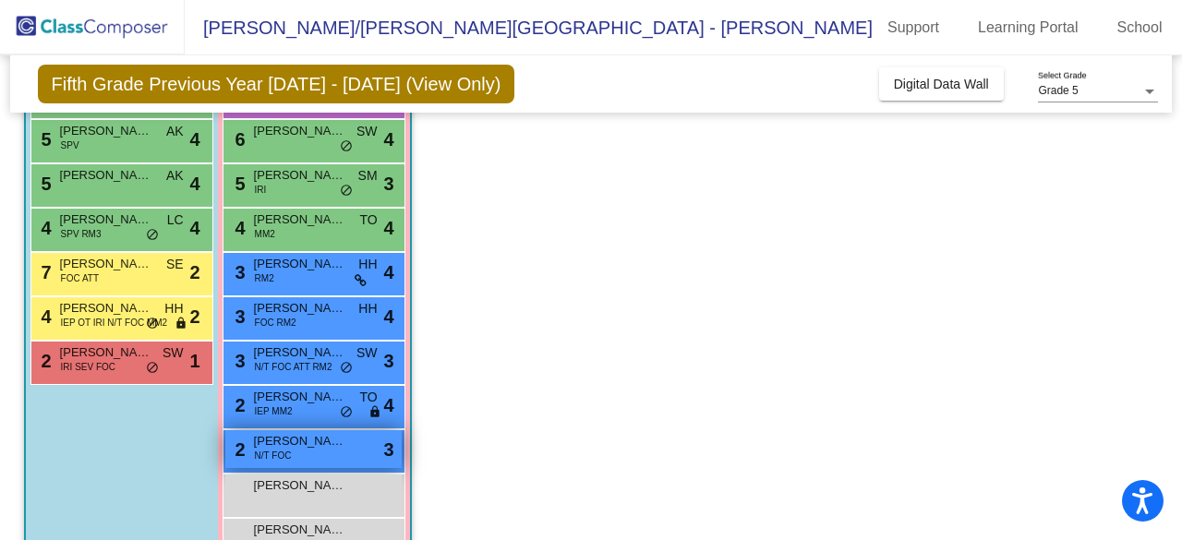
click at [270, 444] on span "[PERSON_NAME]" at bounding box center [300, 441] width 92 height 18
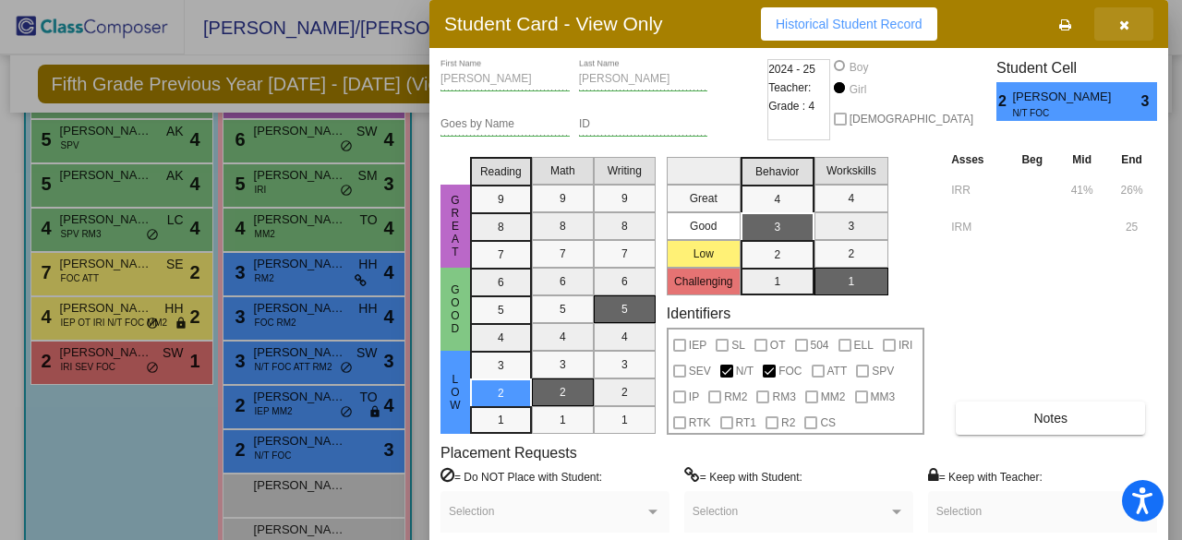
click at [1120, 18] on icon "button" at bounding box center [1124, 24] width 10 height 13
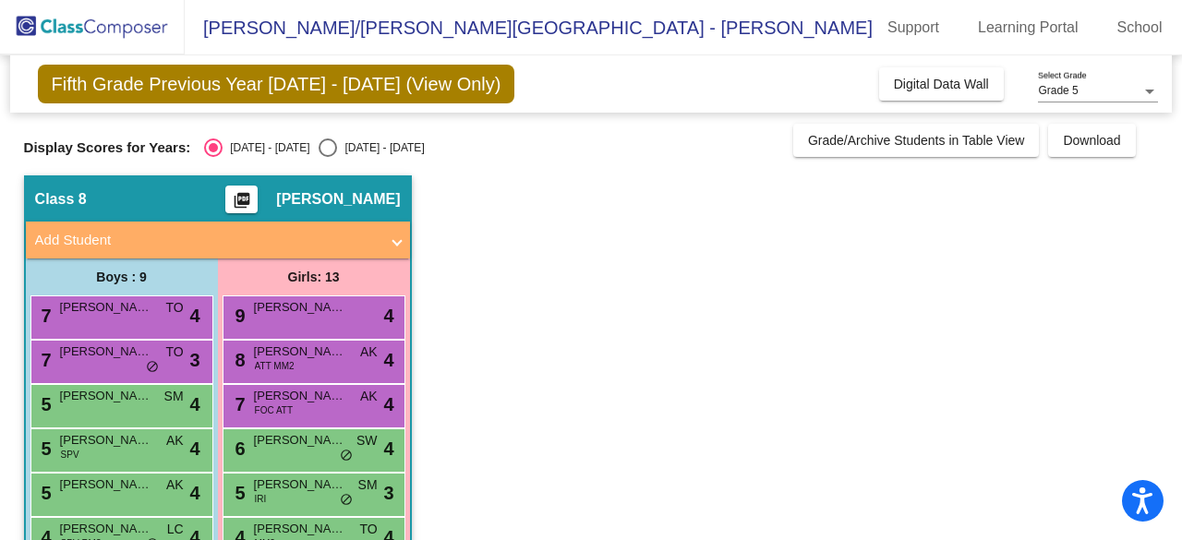
scroll to position [193, 0]
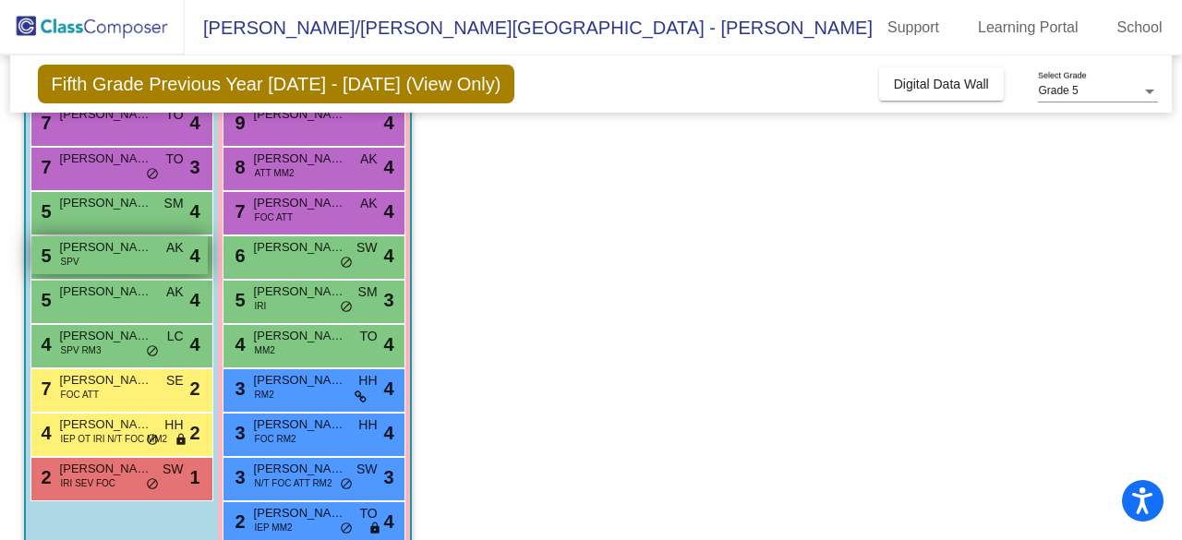
click at [69, 270] on div "5 [PERSON_NAME] SPV AK lock do_not_disturb_alt 4" at bounding box center [119, 255] width 176 height 38
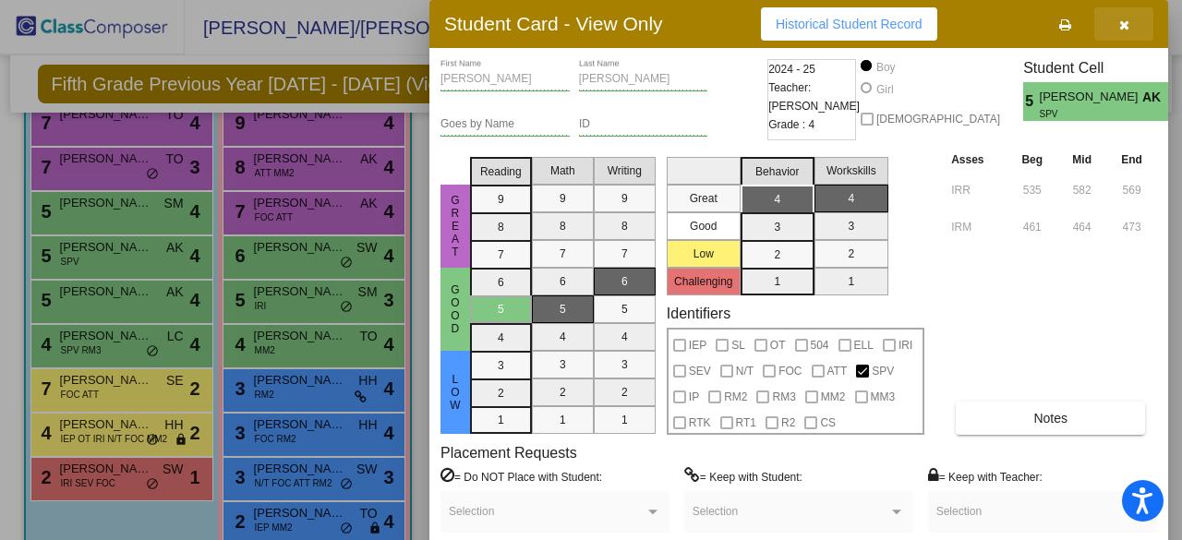
click at [1116, 27] on button "button" at bounding box center [1123, 23] width 59 height 33
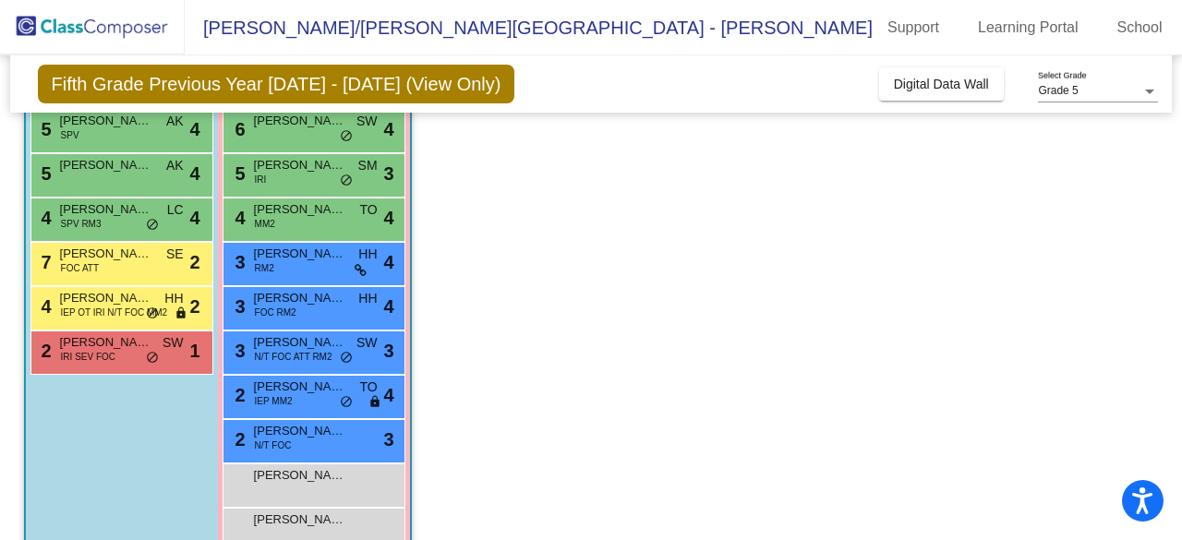
scroll to position [360, 0]
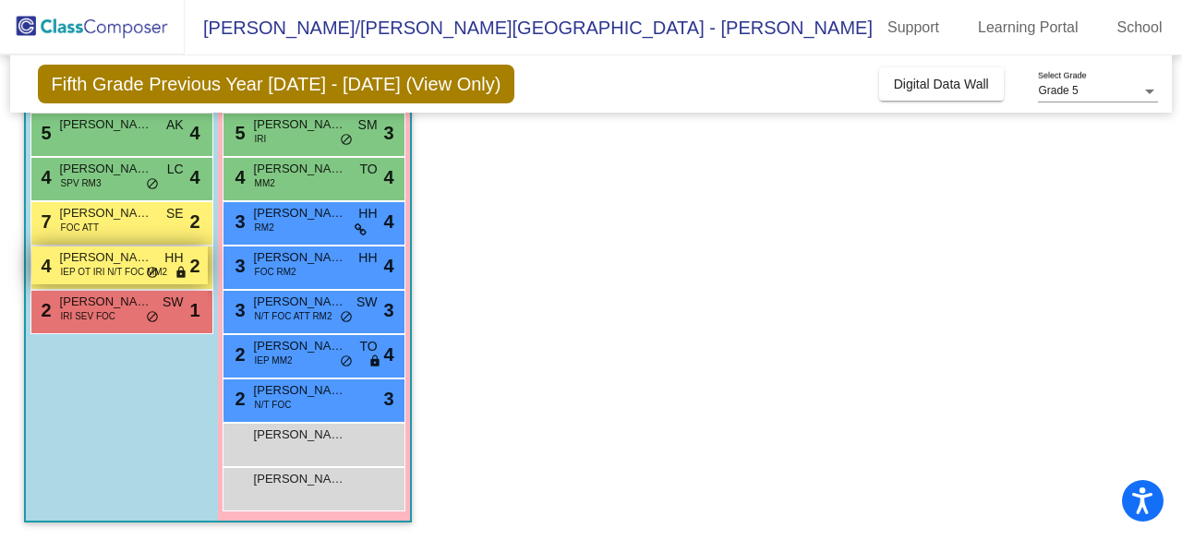
click at [57, 274] on div "4 [PERSON_NAME] IEP OT IRI N/T FOC MM2 HH lock do_not_disturb_alt 2" at bounding box center [119, 266] width 176 height 38
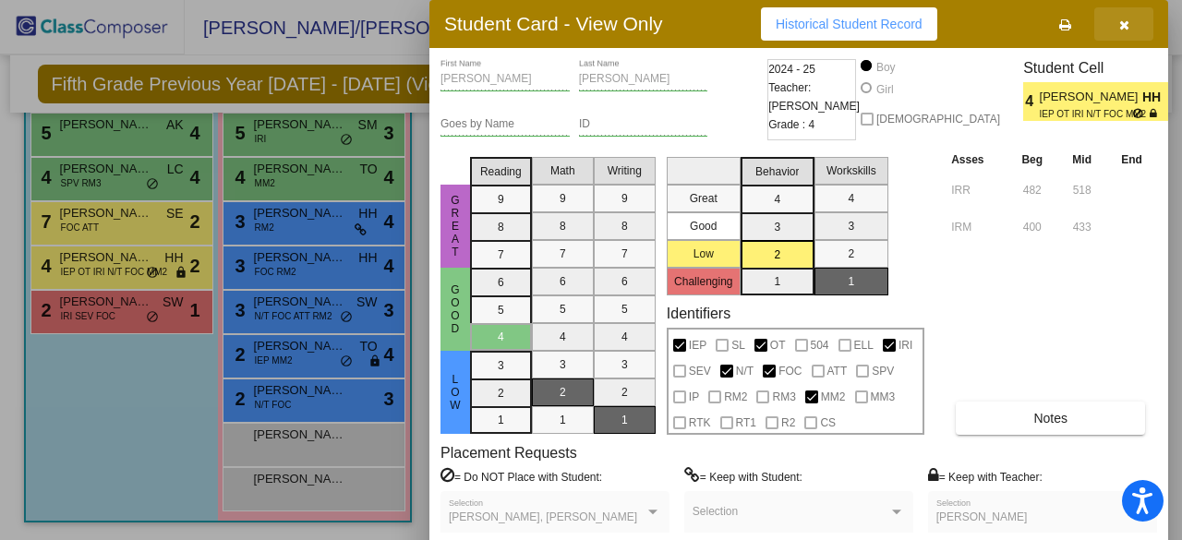
click at [1114, 27] on button "button" at bounding box center [1123, 23] width 59 height 33
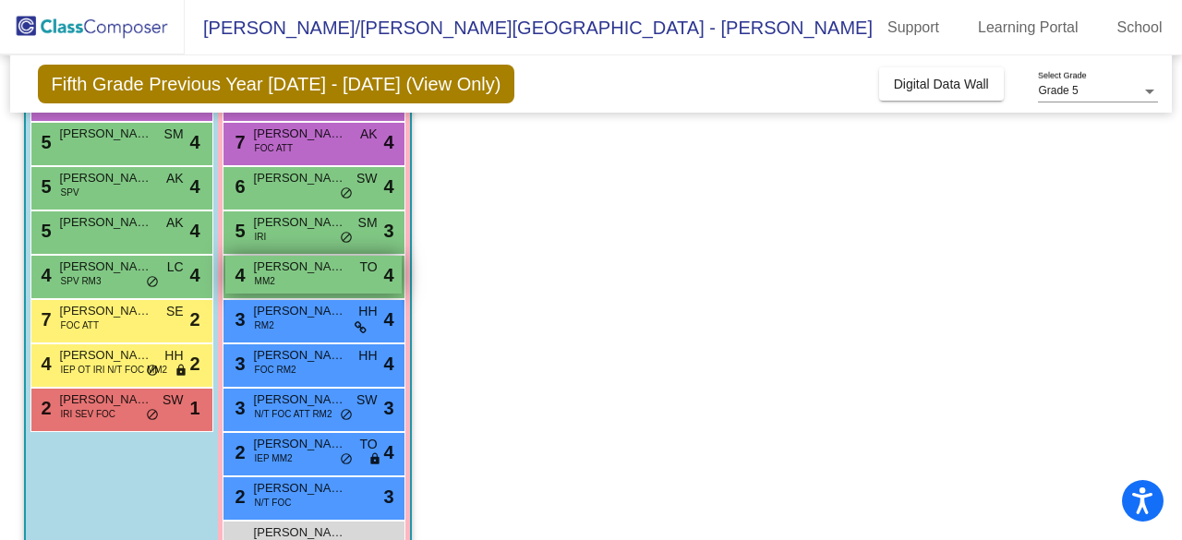
scroll to position [259, 0]
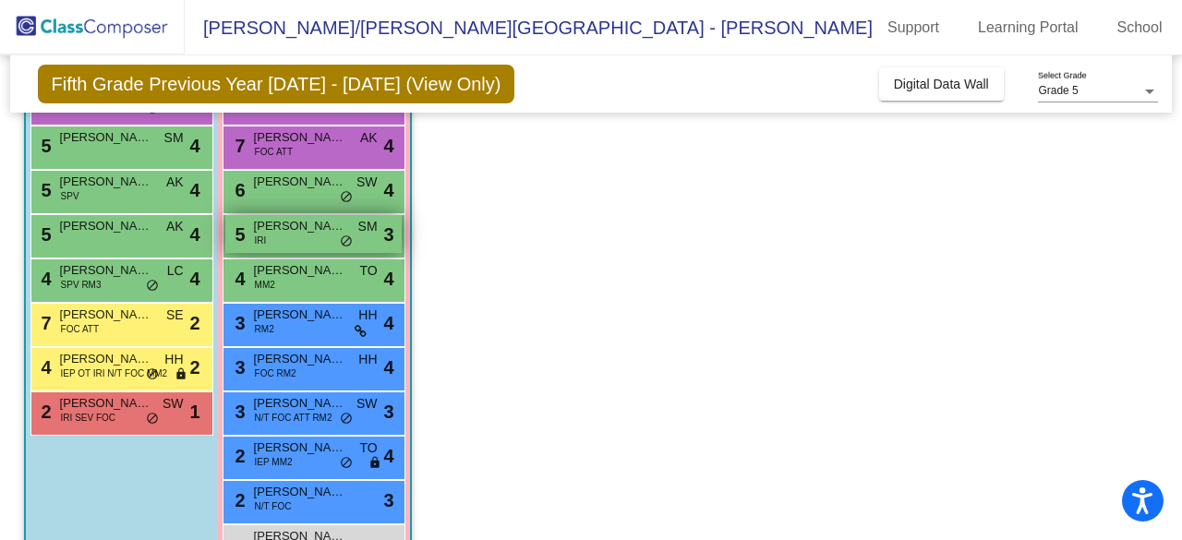
click at [276, 240] on div "5 [PERSON_NAME] [PERSON_NAME] IRI SM lock do_not_disturb_alt 3" at bounding box center [313, 234] width 176 height 38
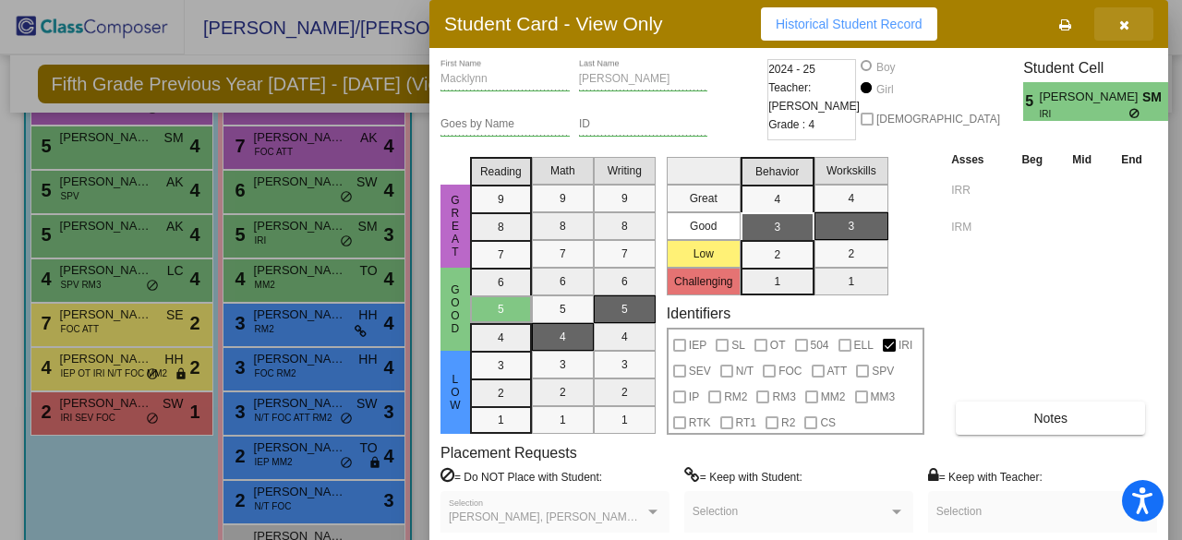
click at [1130, 16] on button "button" at bounding box center [1123, 23] width 59 height 33
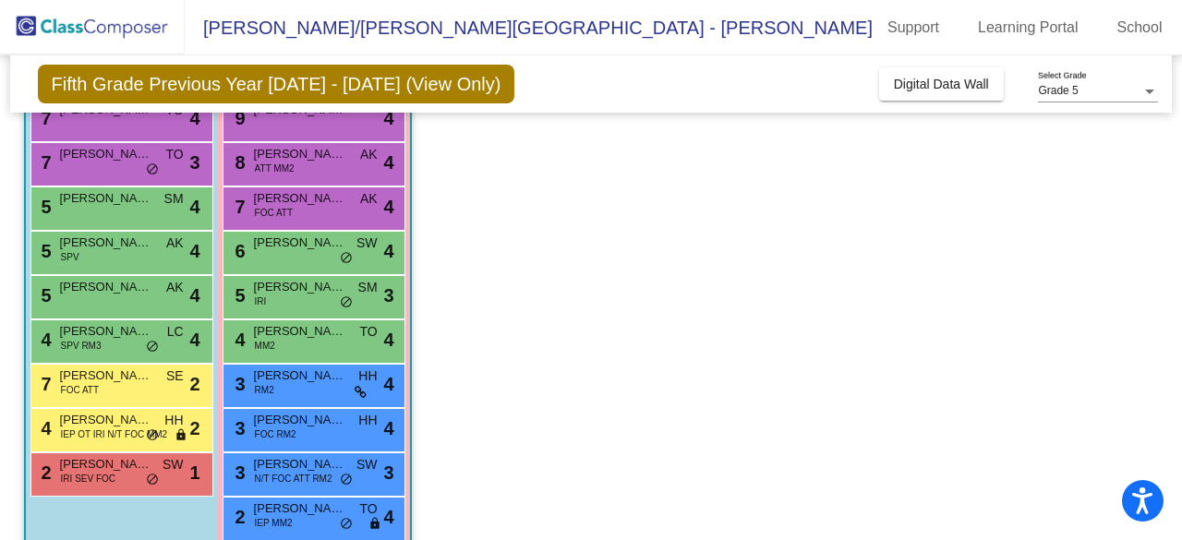
scroll to position [198, 0]
click at [316, 476] on span "N/T FOC ATT RM2" at bounding box center [294, 479] width 78 height 14
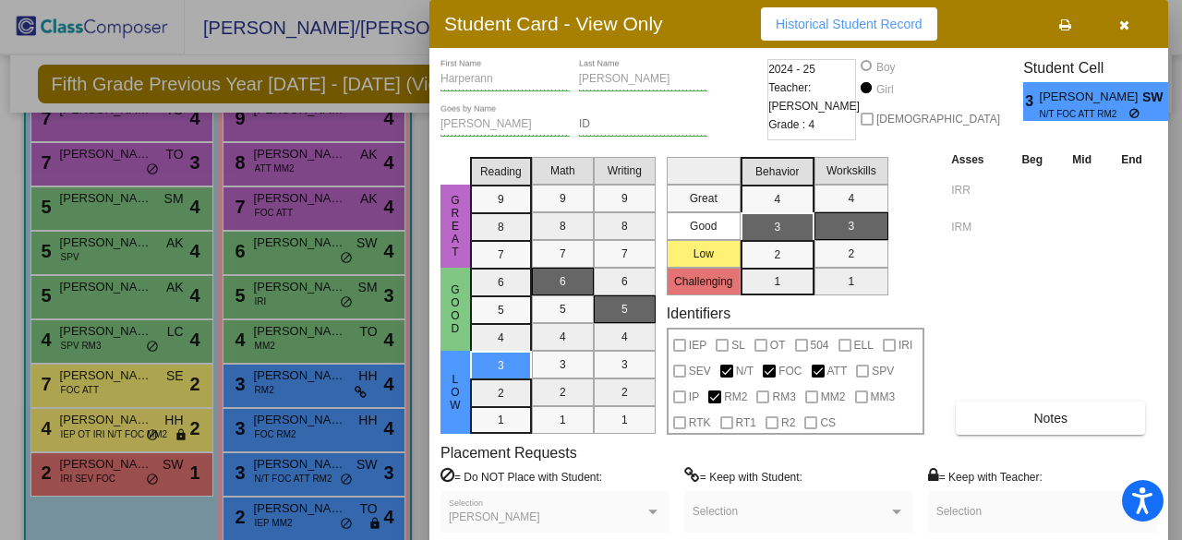
click at [1117, 25] on button "button" at bounding box center [1123, 23] width 59 height 33
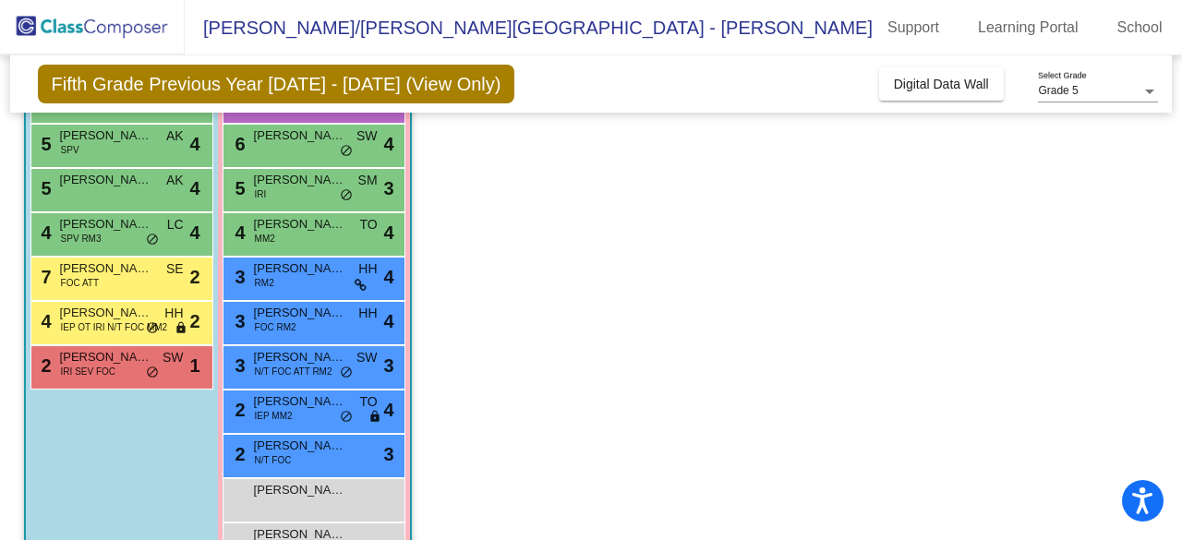
scroll to position [305, 0]
click at [308, 450] on span "[PERSON_NAME]" at bounding box center [300, 446] width 92 height 18
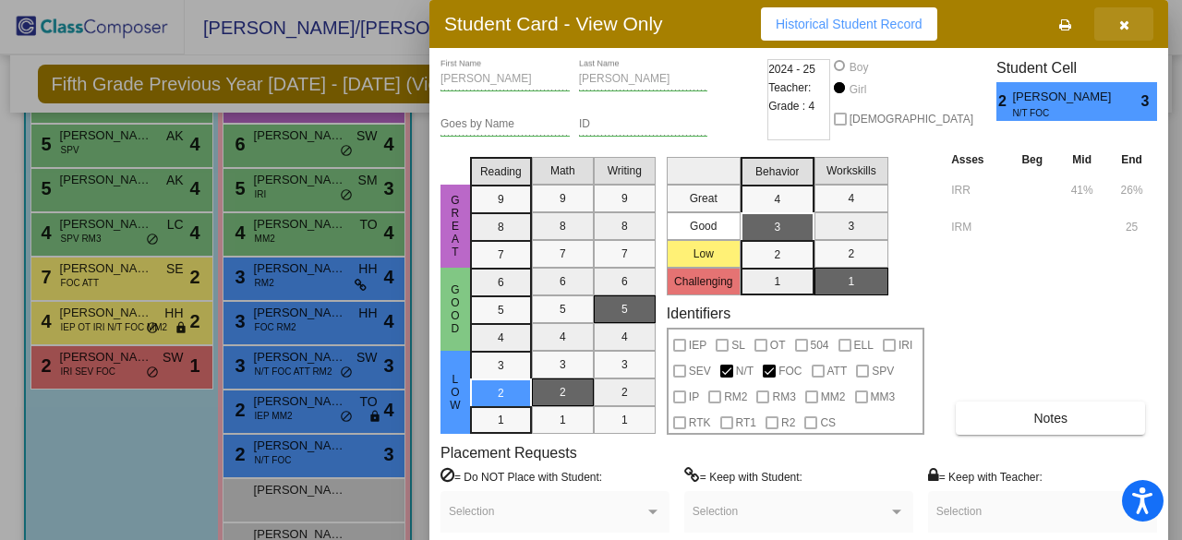
click at [1125, 25] on icon "button" at bounding box center [1124, 24] width 10 height 13
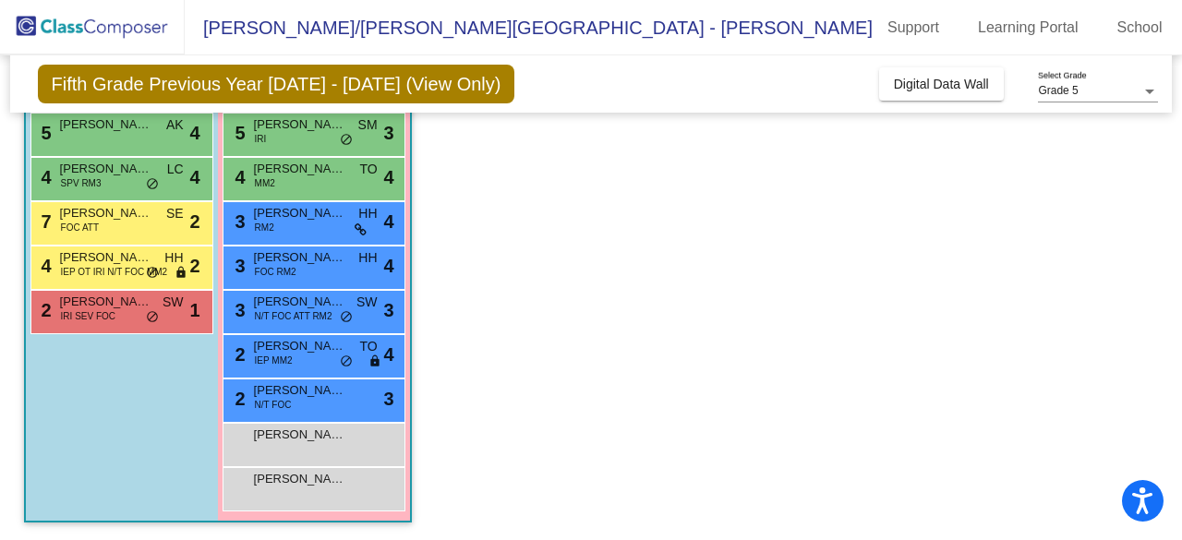
scroll to position [0, 0]
